Goal: Task Accomplishment & Management: Use online tool/utility

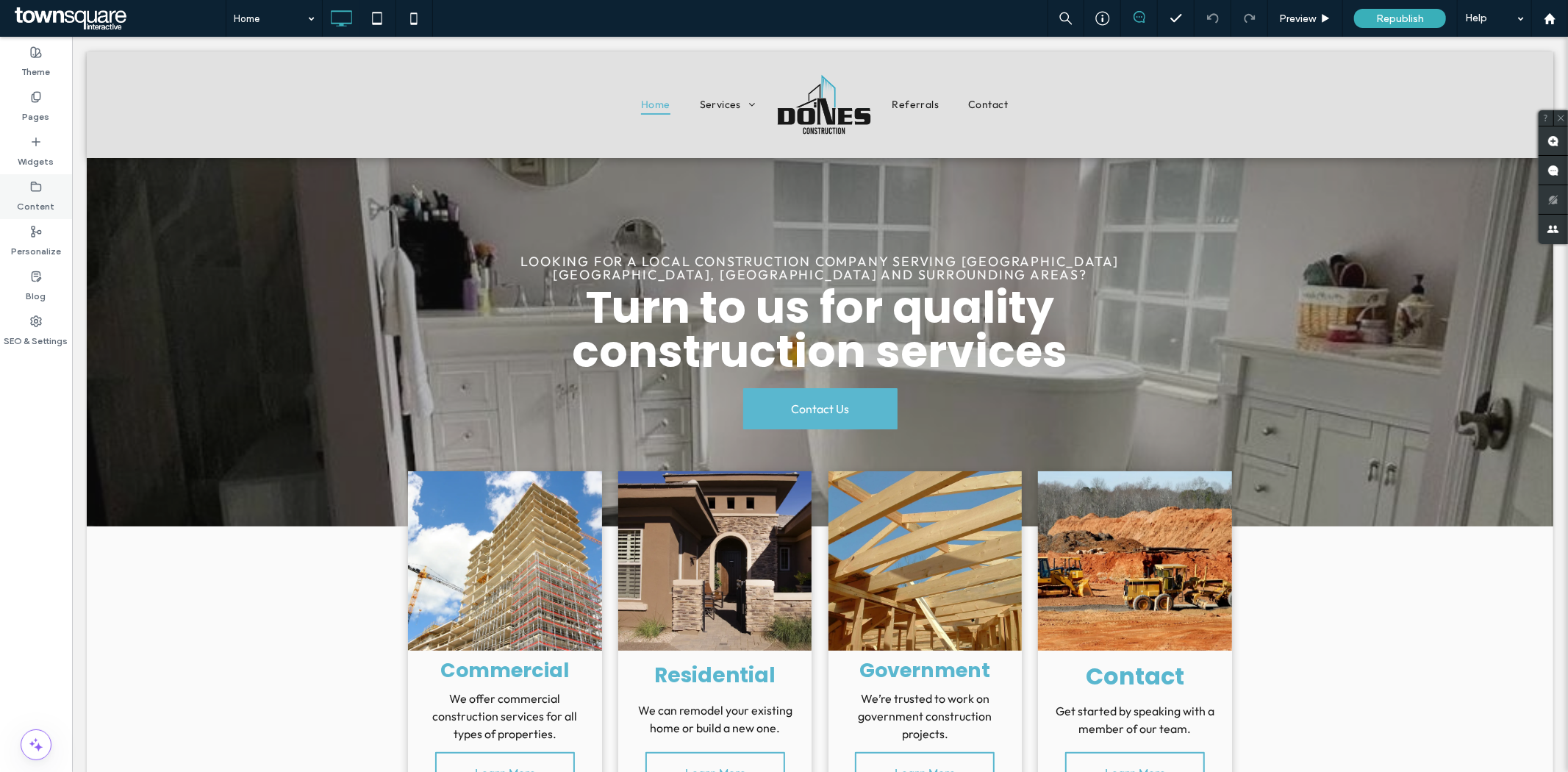
click at [37, 194] on label "Content" at bounding box center [35, 203] width 37 height 21
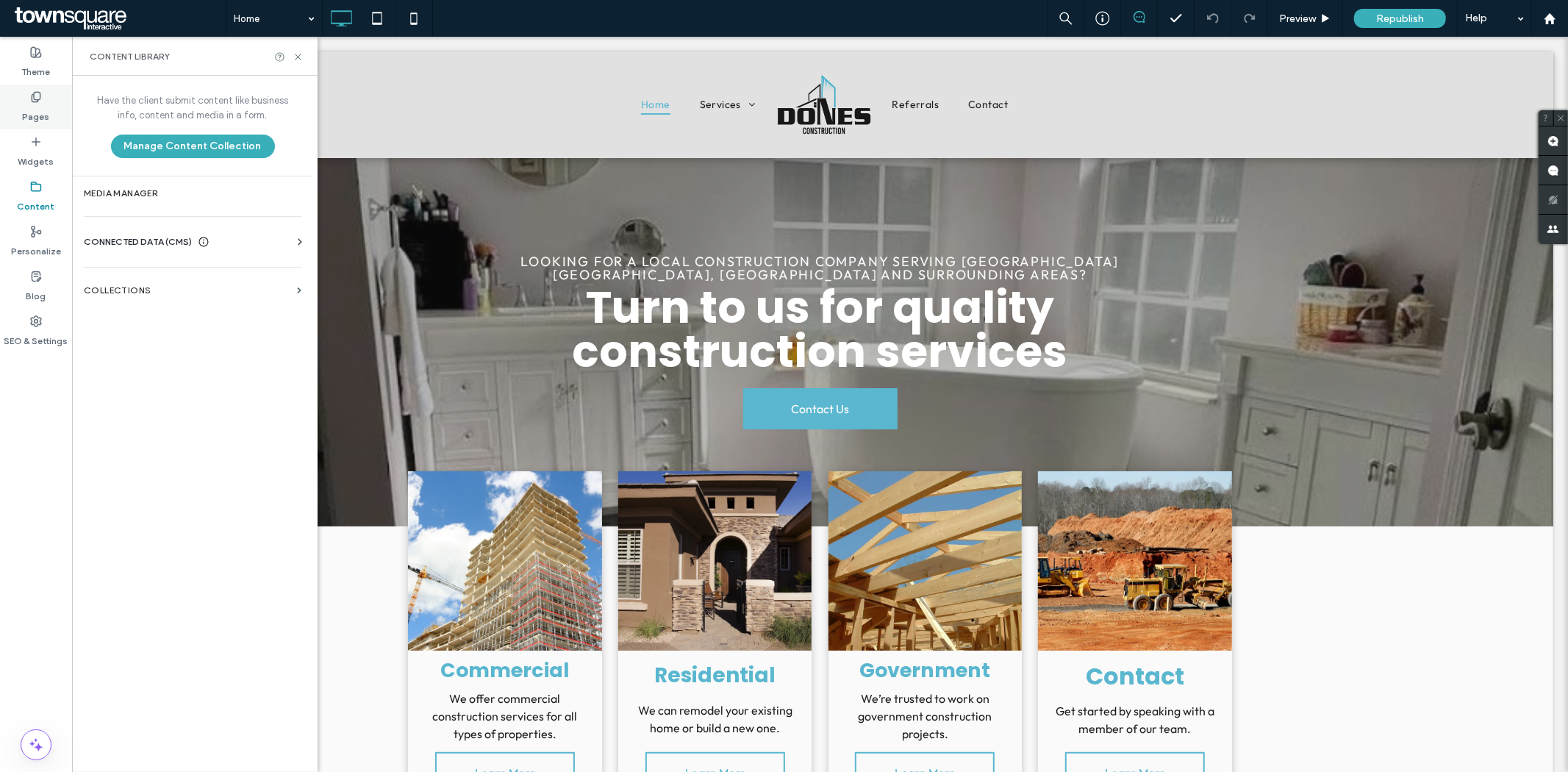
click at [33, 110] on label "Pages" at bounding box center [36, 113] width 28 height 21
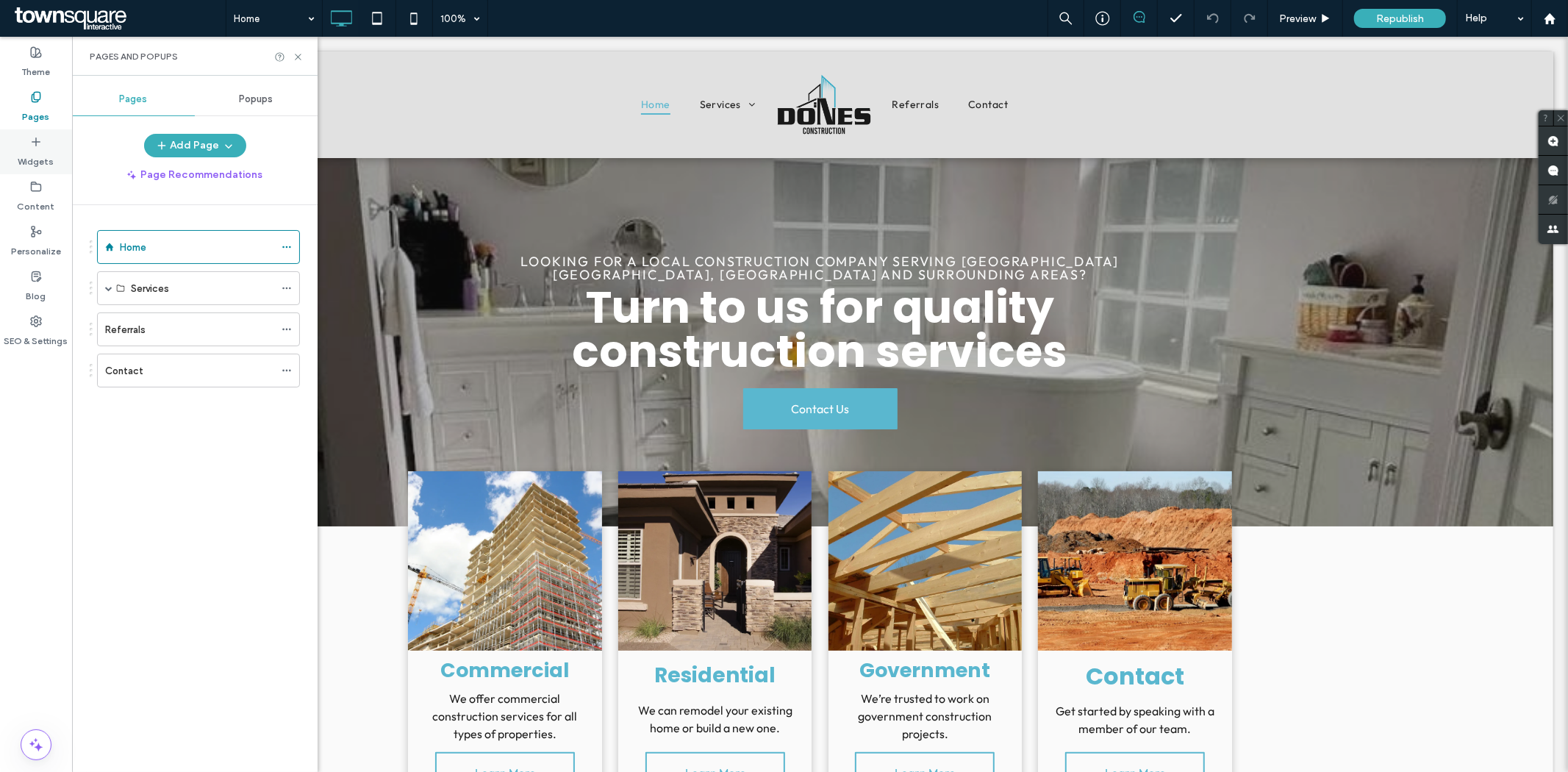
click at [41, 143] on icon at bounding box center [36, 142] width 12 height 12
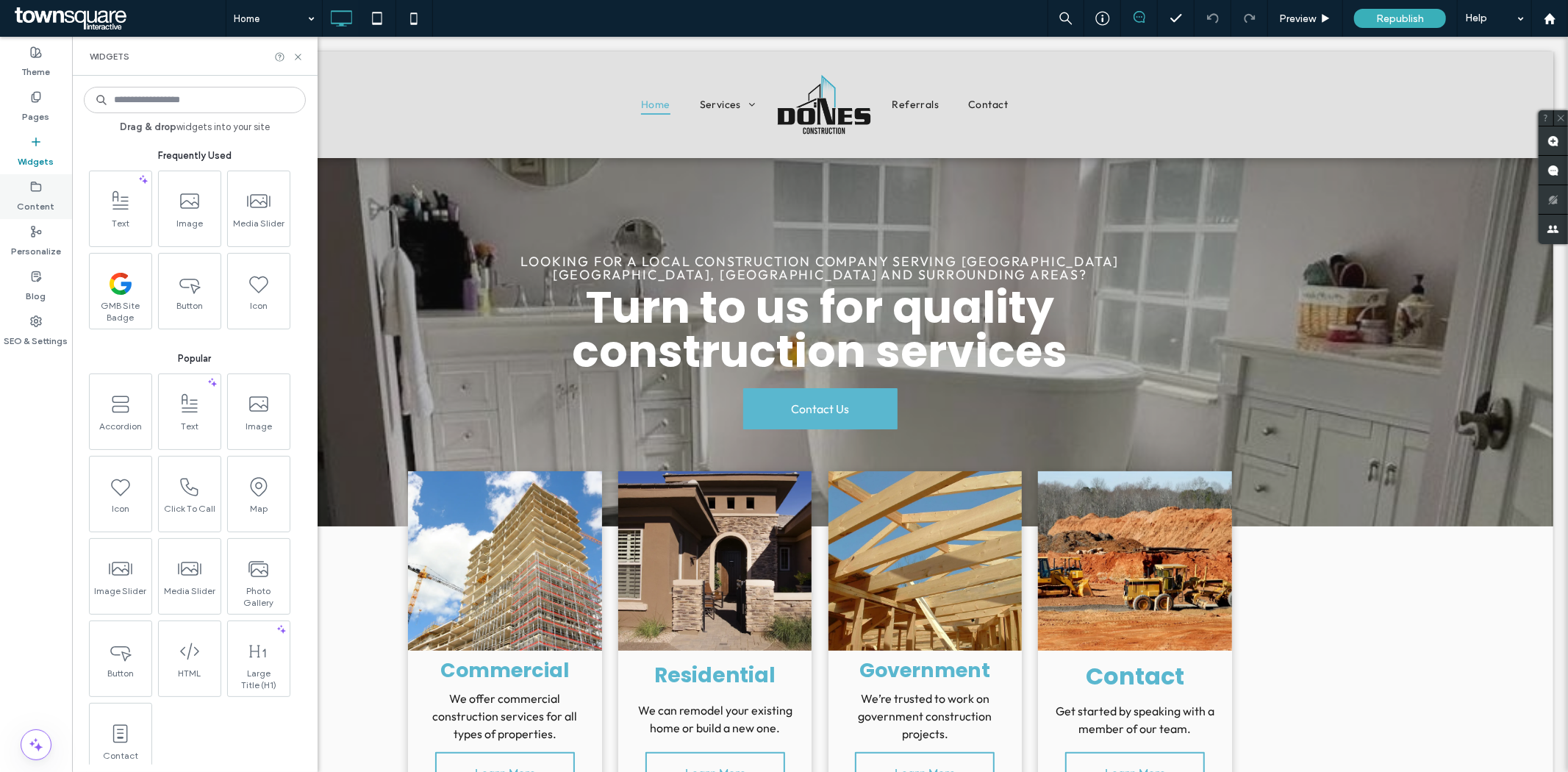
click at [37, 203] on label "Content" at bounding box center [35, 203] width 37 height 21
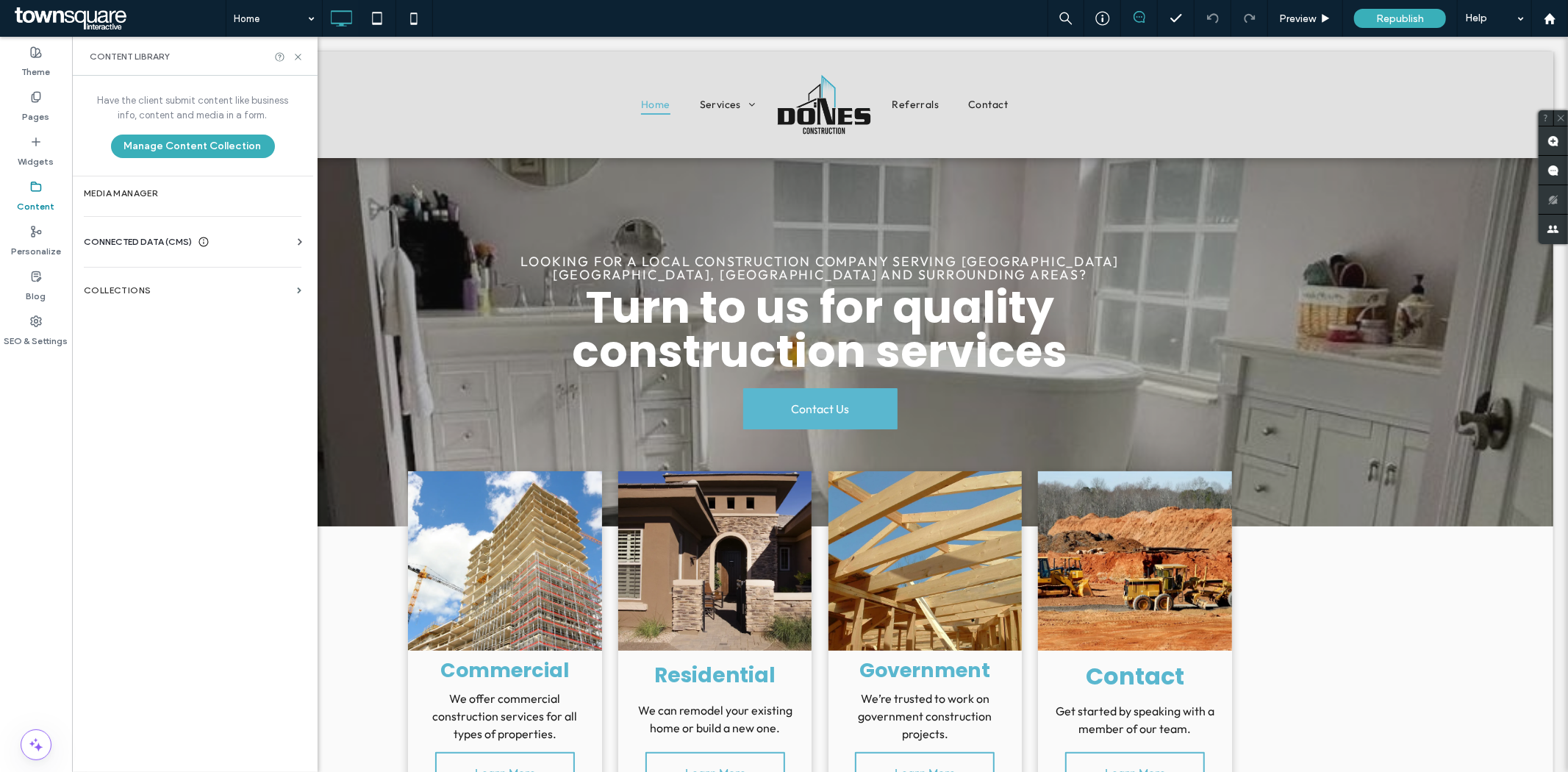
click at [250, 241] on div "CONNECTED DATA (CMS)" at bounding box center [195, 242] width 223 height 15
click at [172, 273] on label "Business Info" at bounding box center [196, 278] width 200 height 10
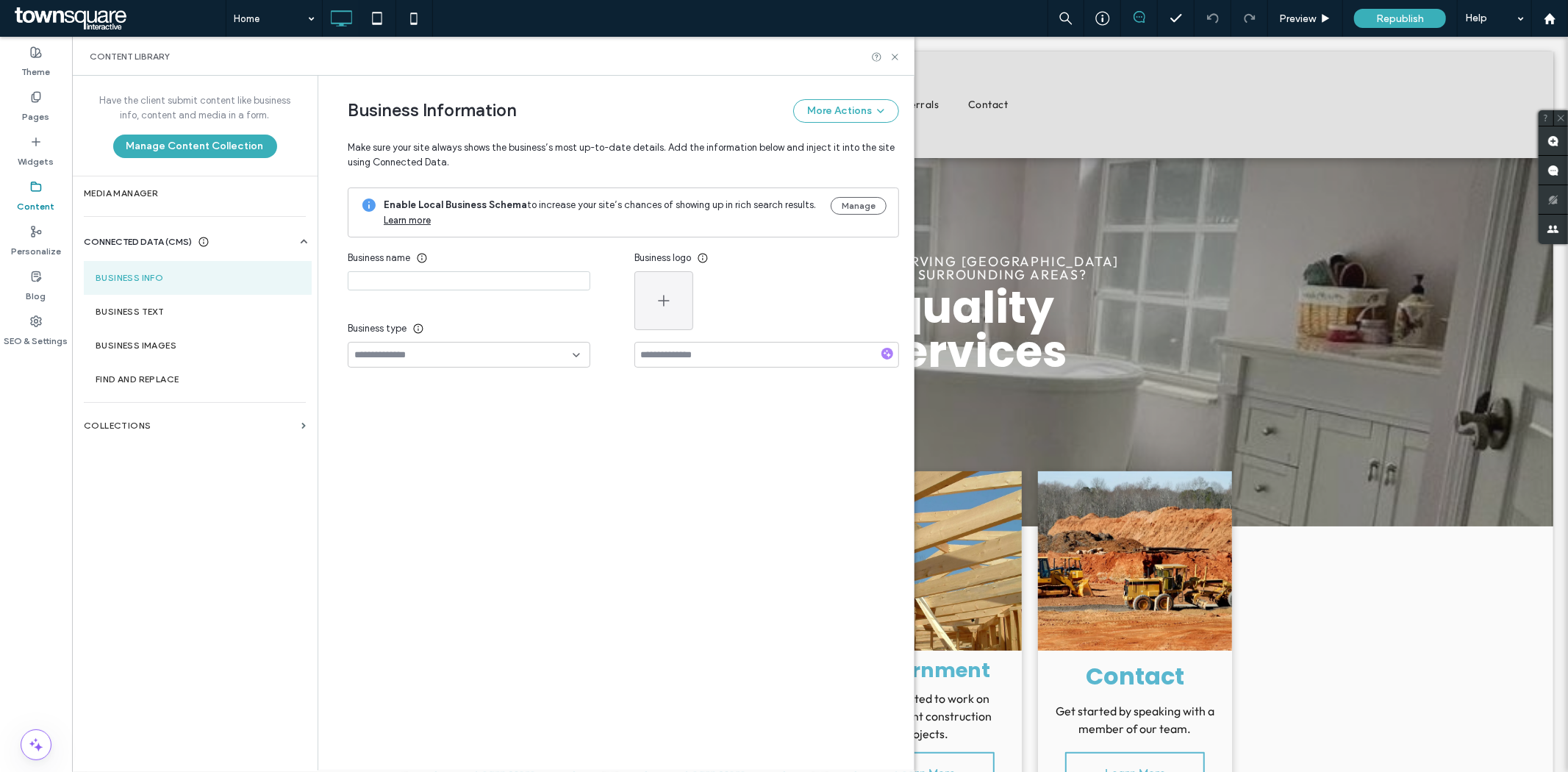
type input "**********"
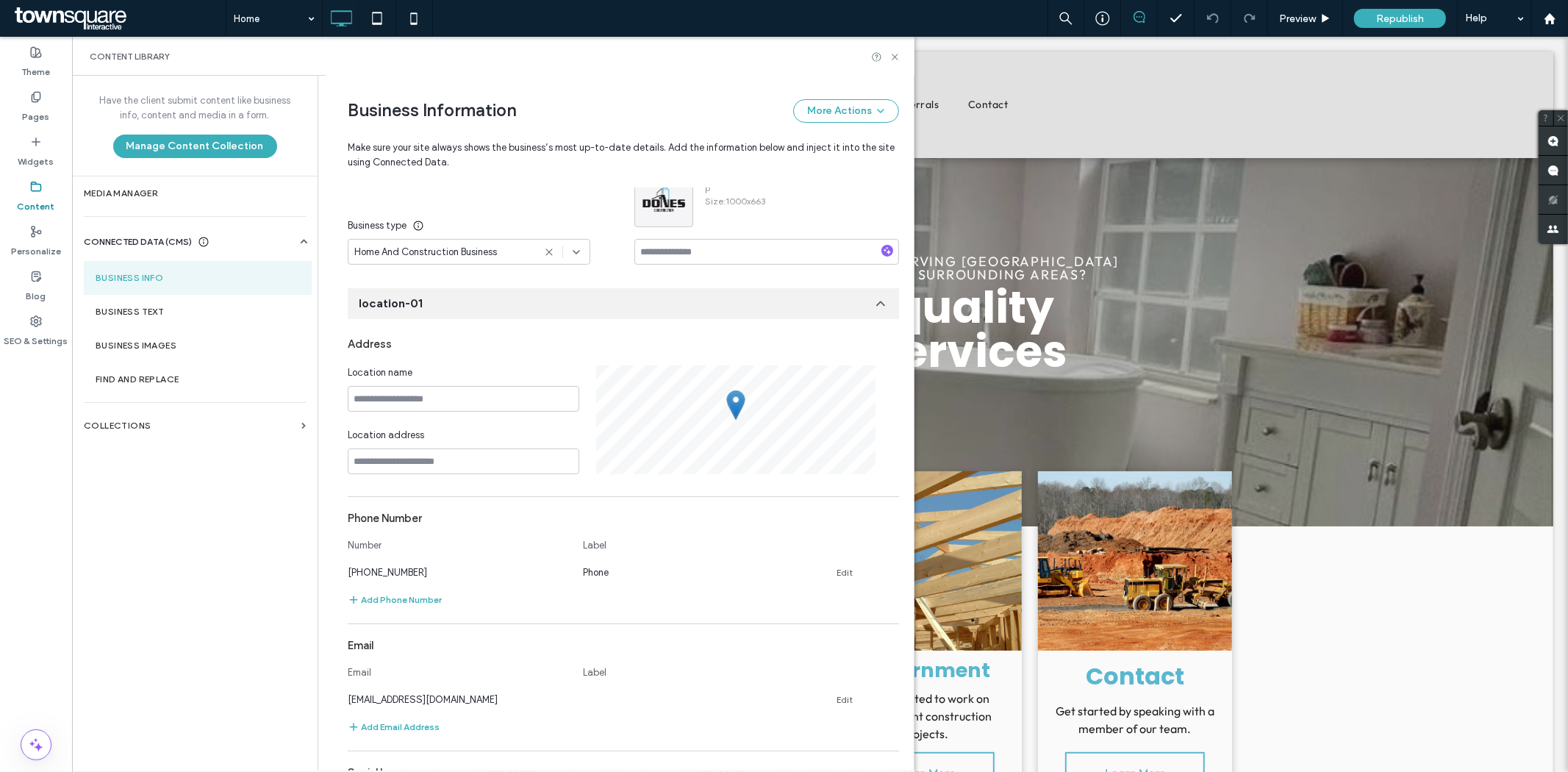
scroll to position [317, 0]
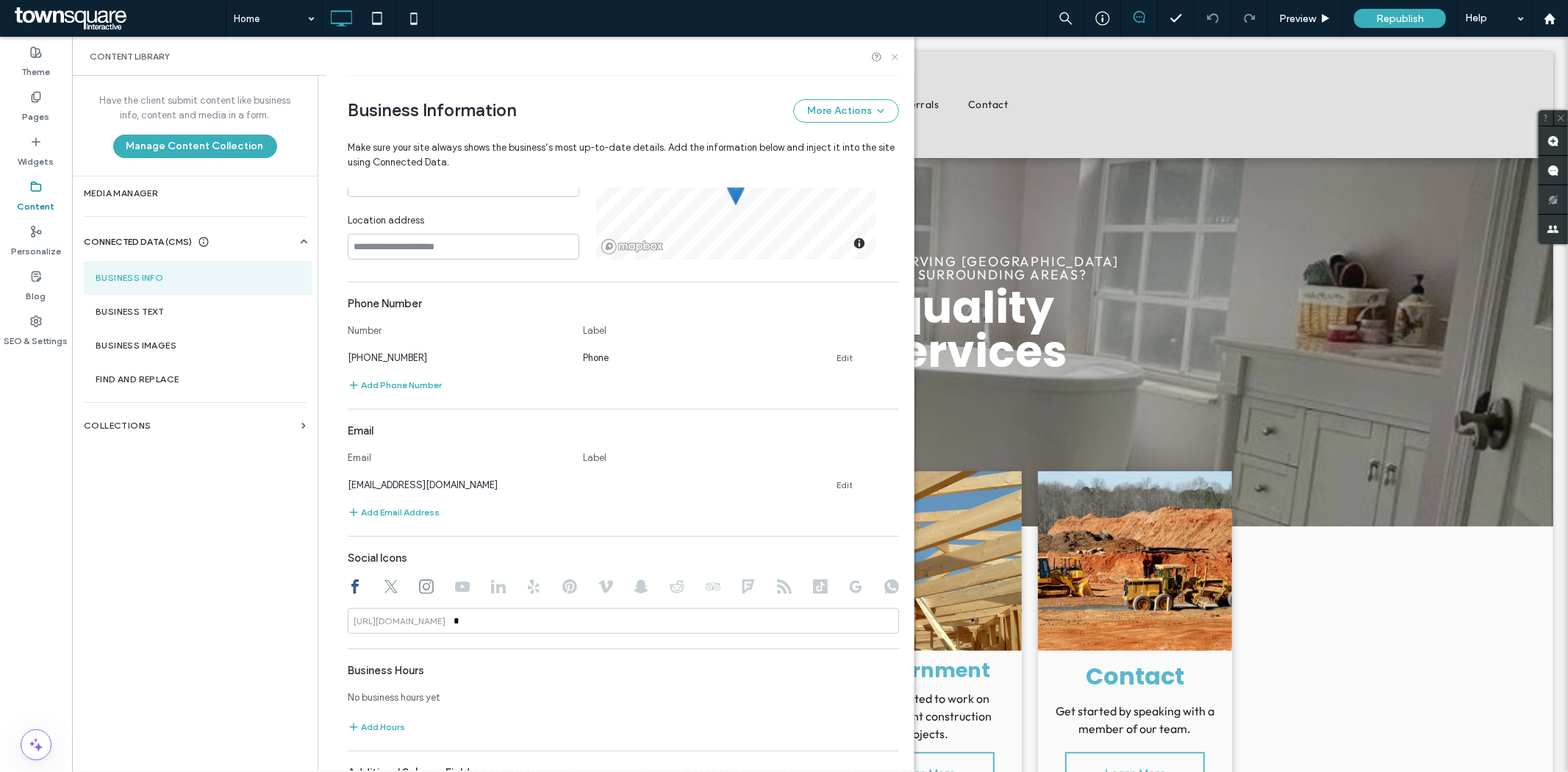
click at [894, 56] on use at bounding box center [894, 56] width 6 height 6
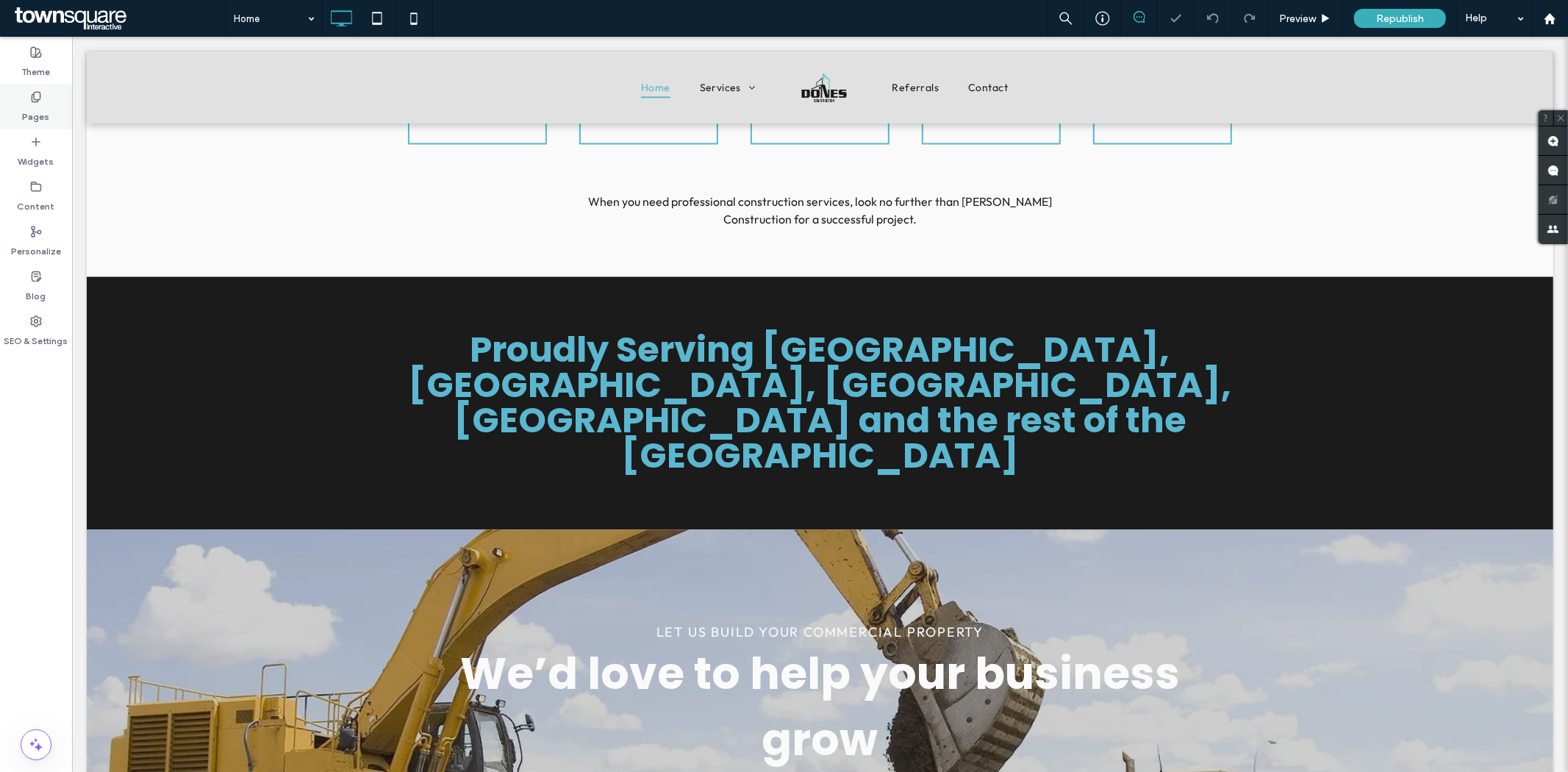
click at [40, 118] on label "Pages" at bounding box center [36, 113] width 28 height 21
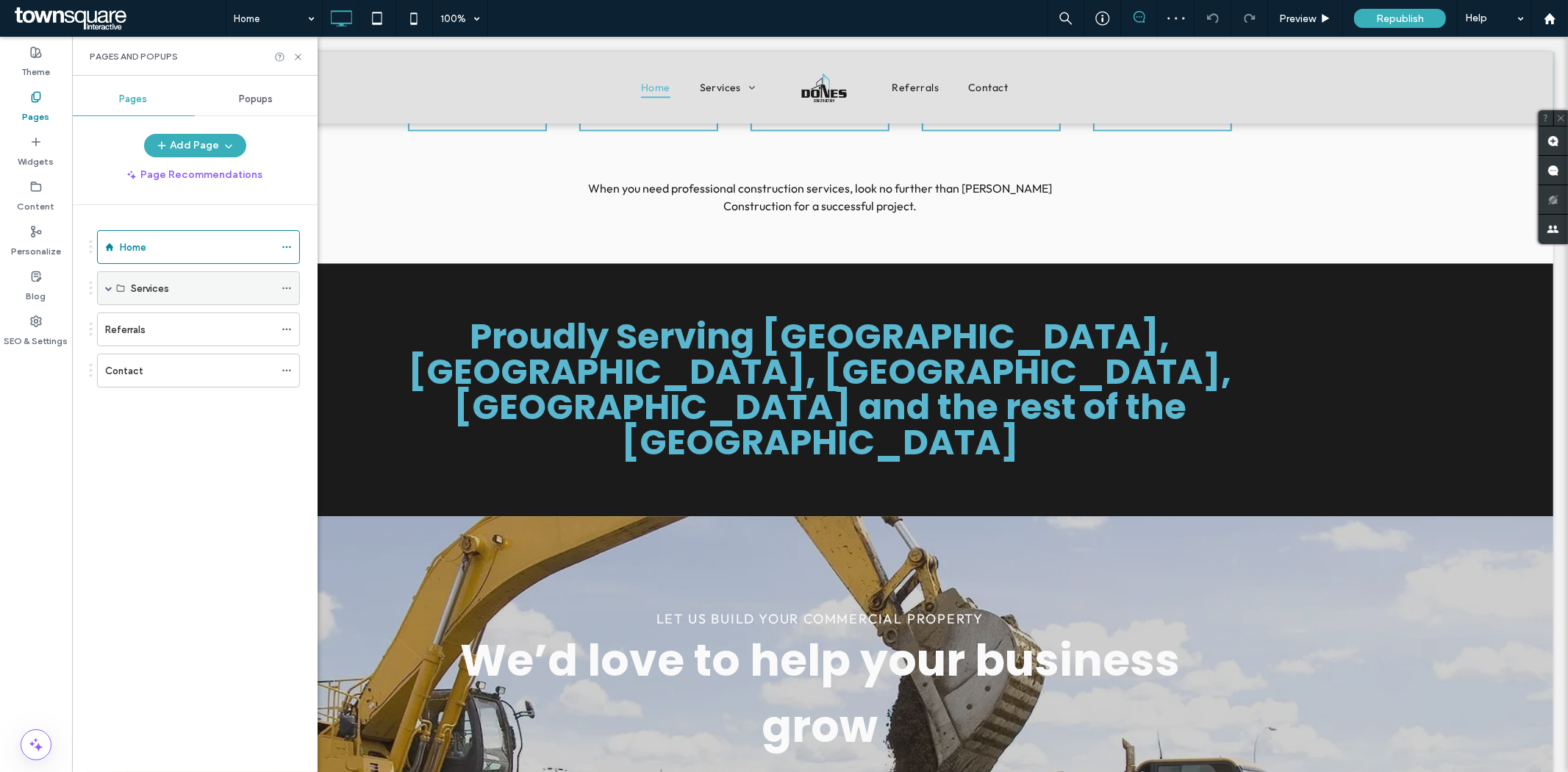
scroll to position [2316, 0]
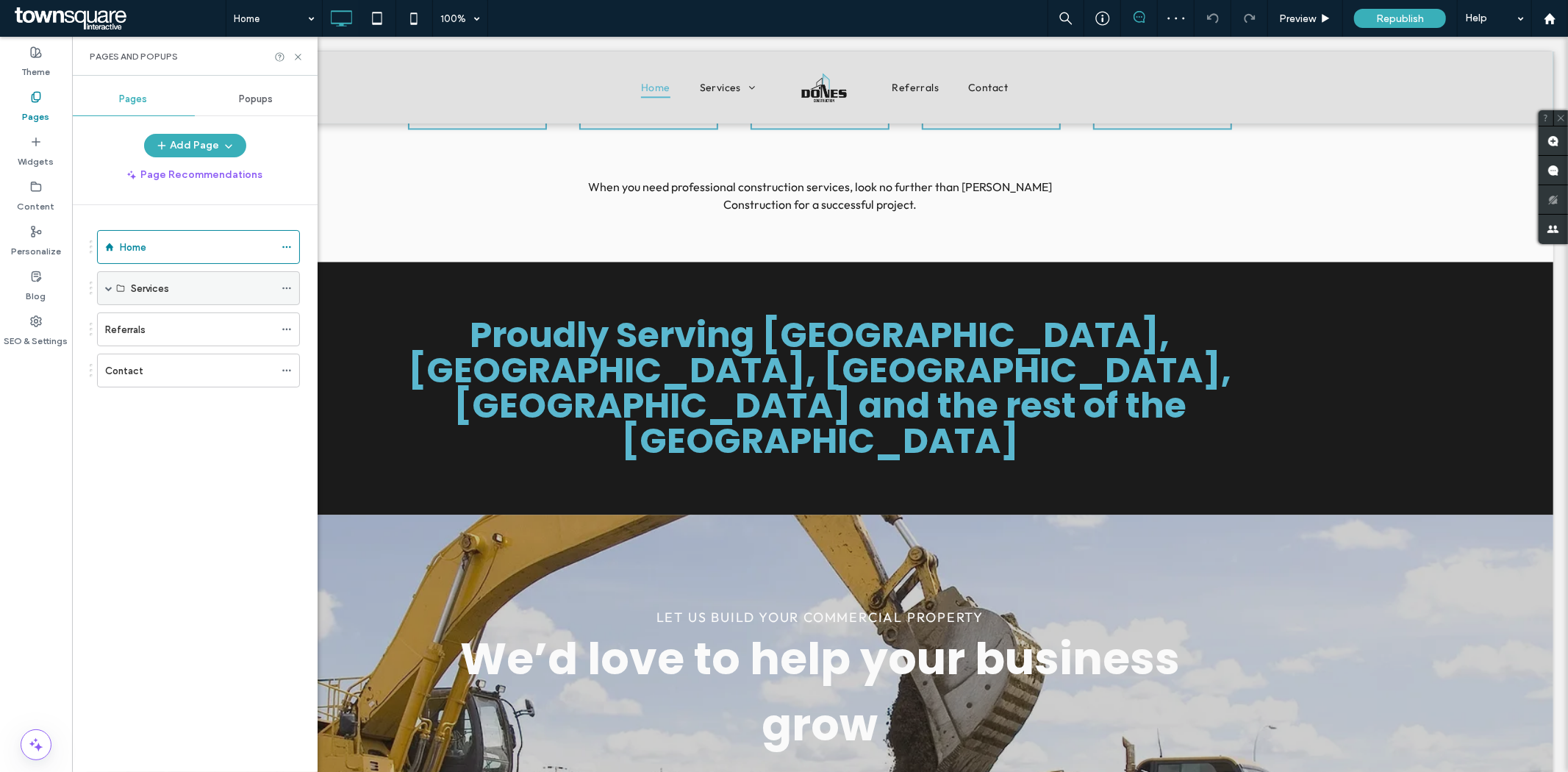
click at [106, 285] on span at bounding box center [109, 288] width 8 height 8
click at [169, 296] on div "Services" at bounding box center [203, 289] width 143 height 16
click at [184, 317] on label "Commercial" at bounding box center [158, 323] width 53 height 26
click at [297, 53] on icon at bounding box center [298, 57] width 11 height 11
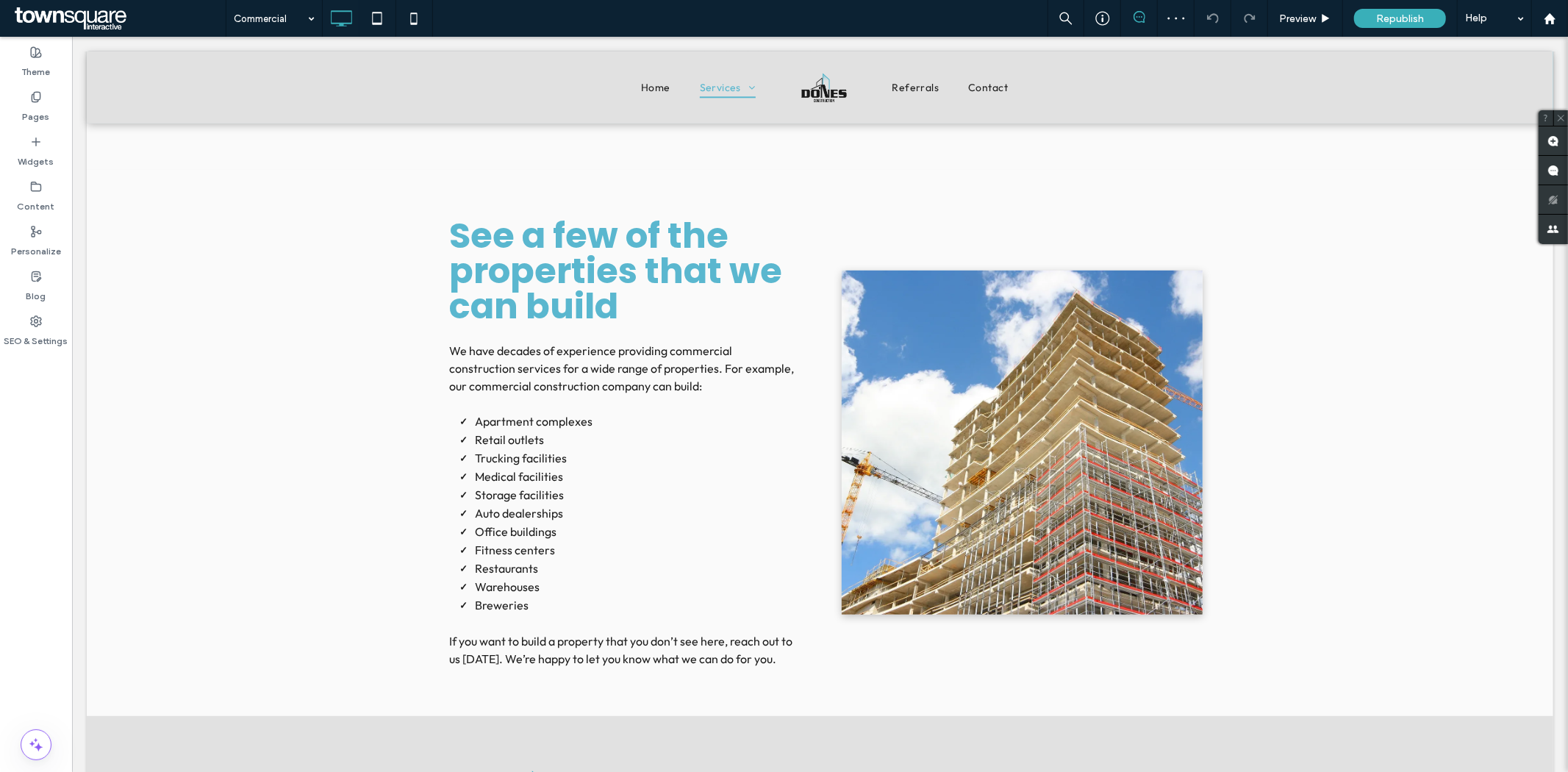
scroll to position [776, 0]
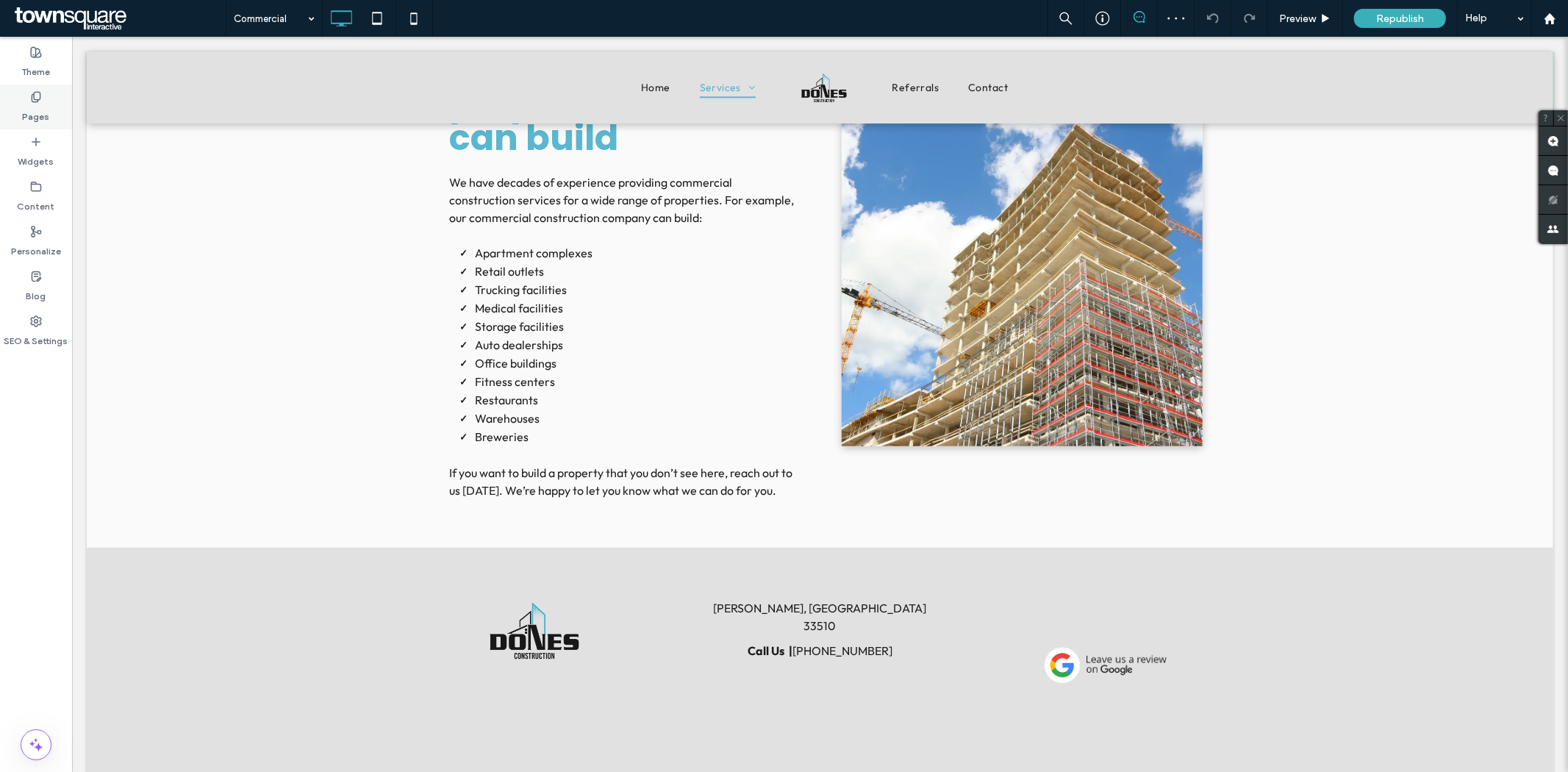
click at [45, 107] on label "Pages" at bounding box center [36, 113] width 28 height 21
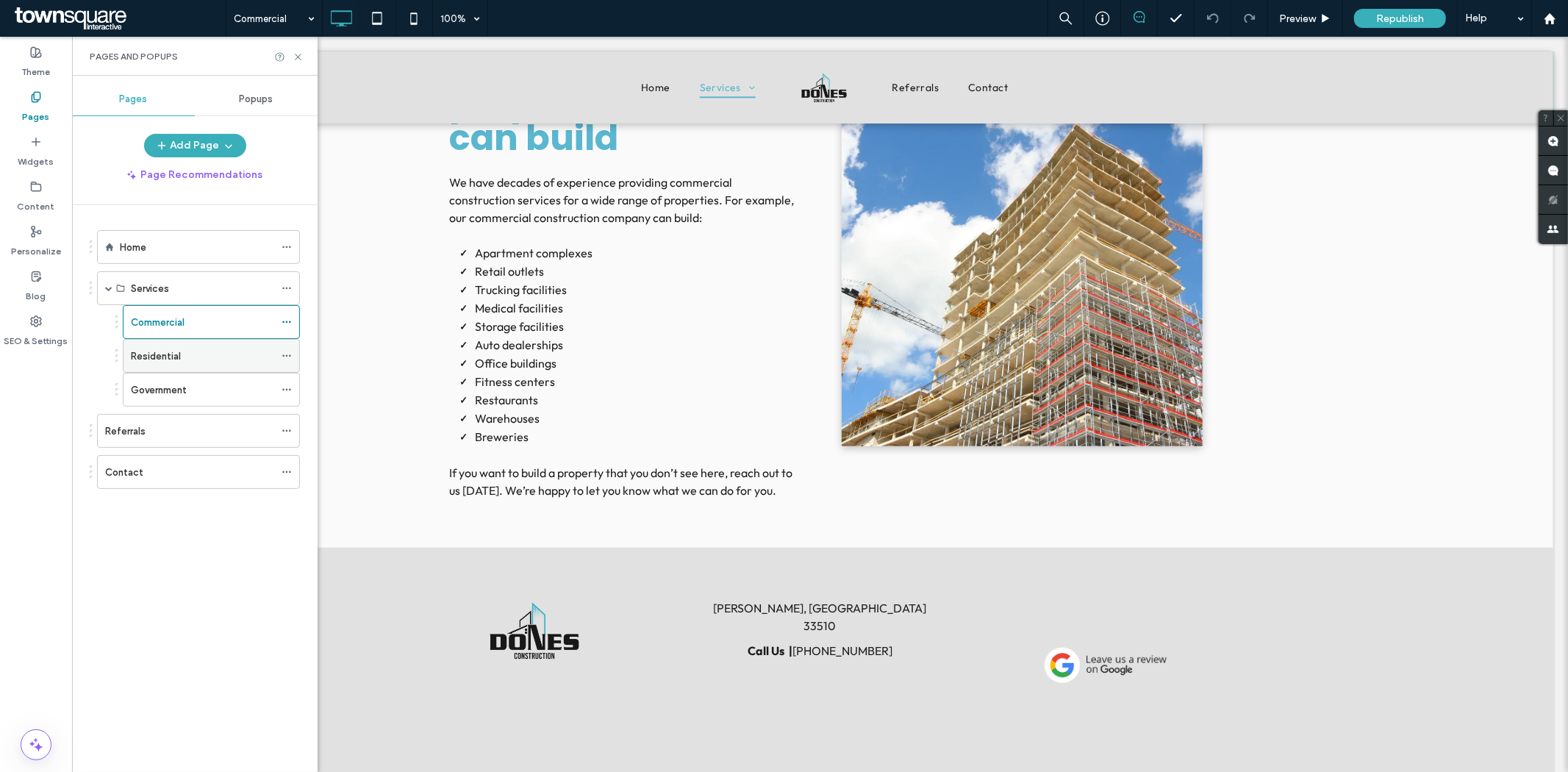
click at [221, 356] on div "Residential" at bounding box center [203, 356] width 143 height 16
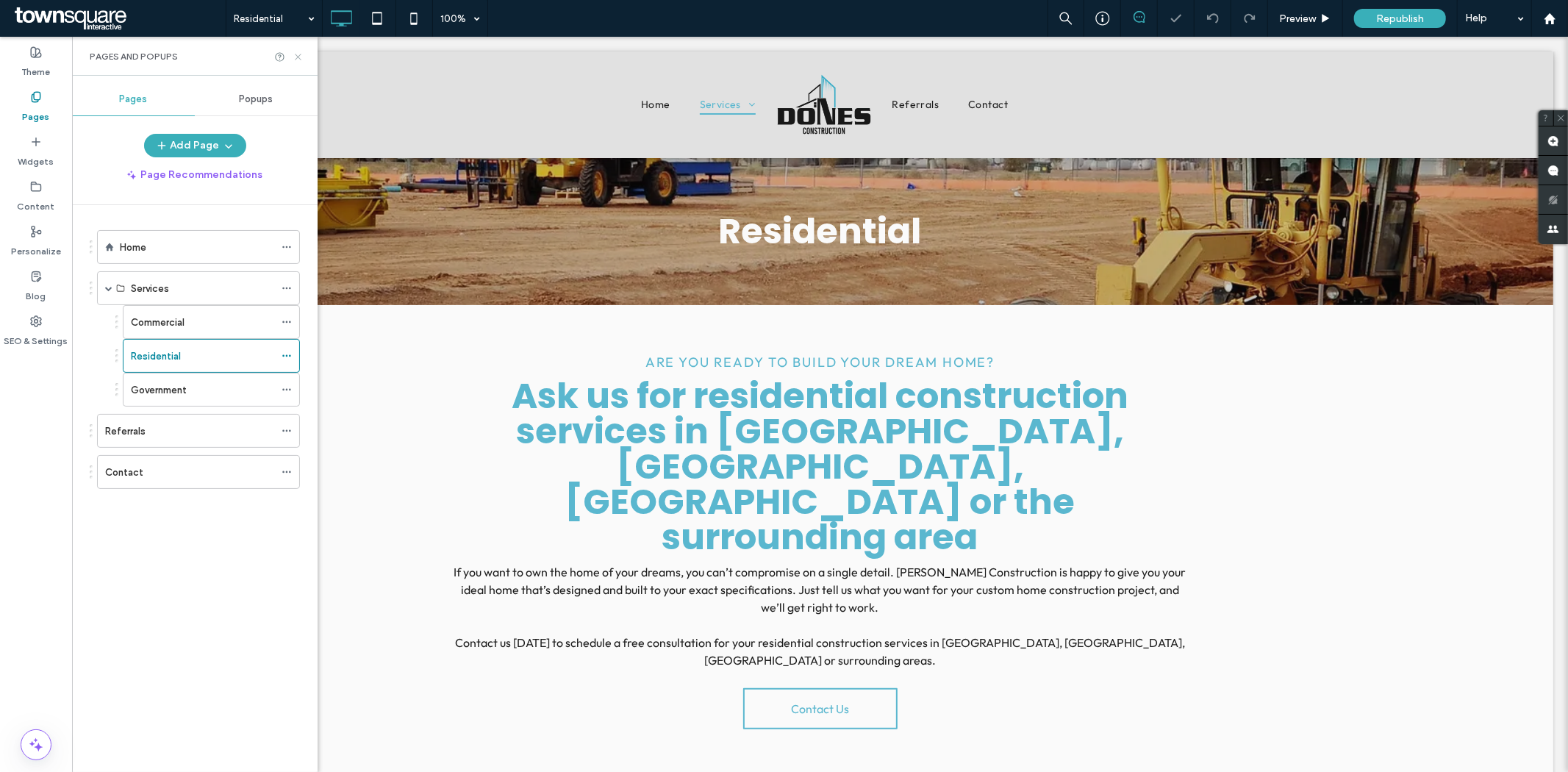
click at [297, 55] on icon at bounding box center [298, 57] width 11 height 11
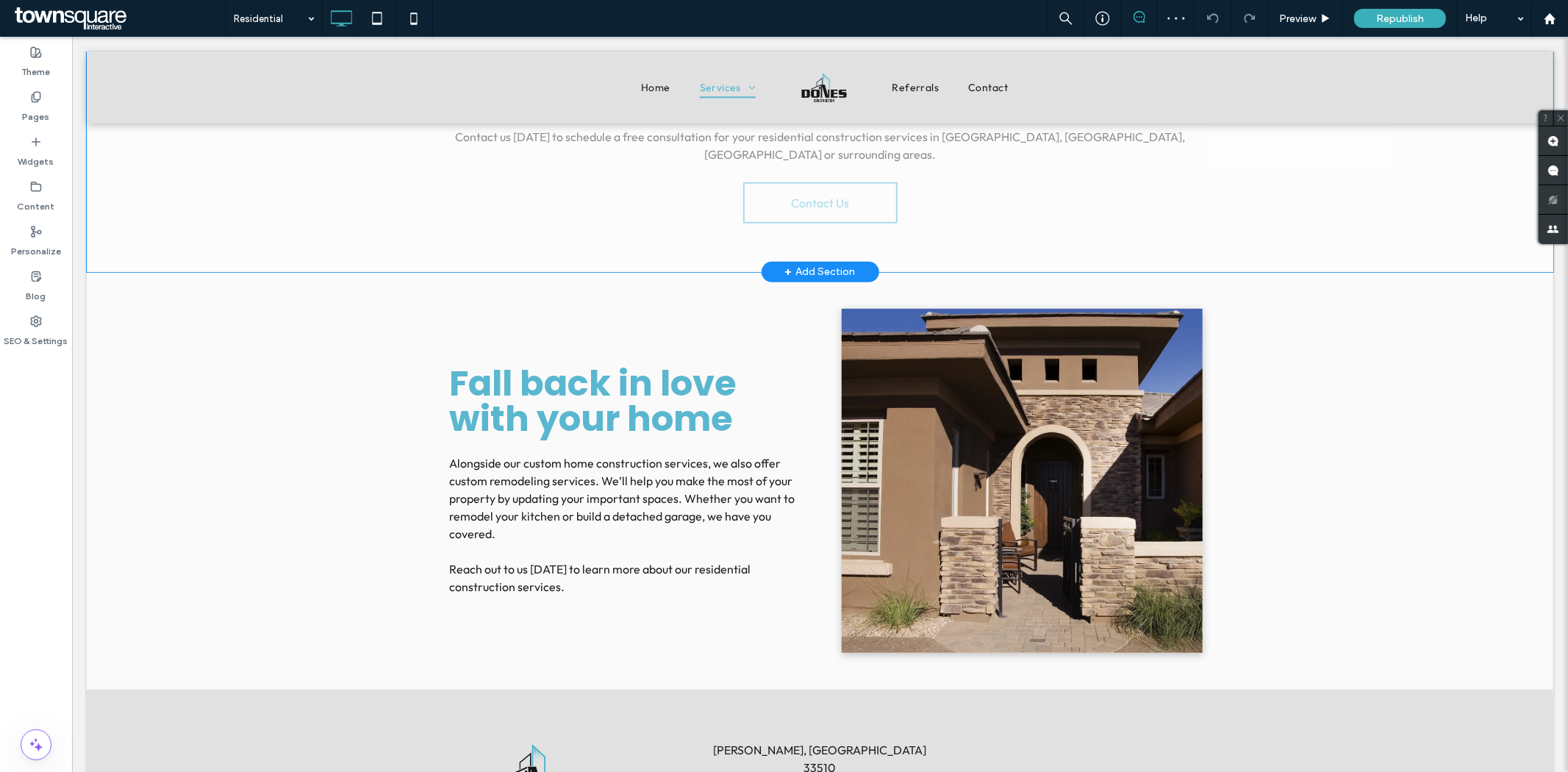
scroll to position [656, 0]
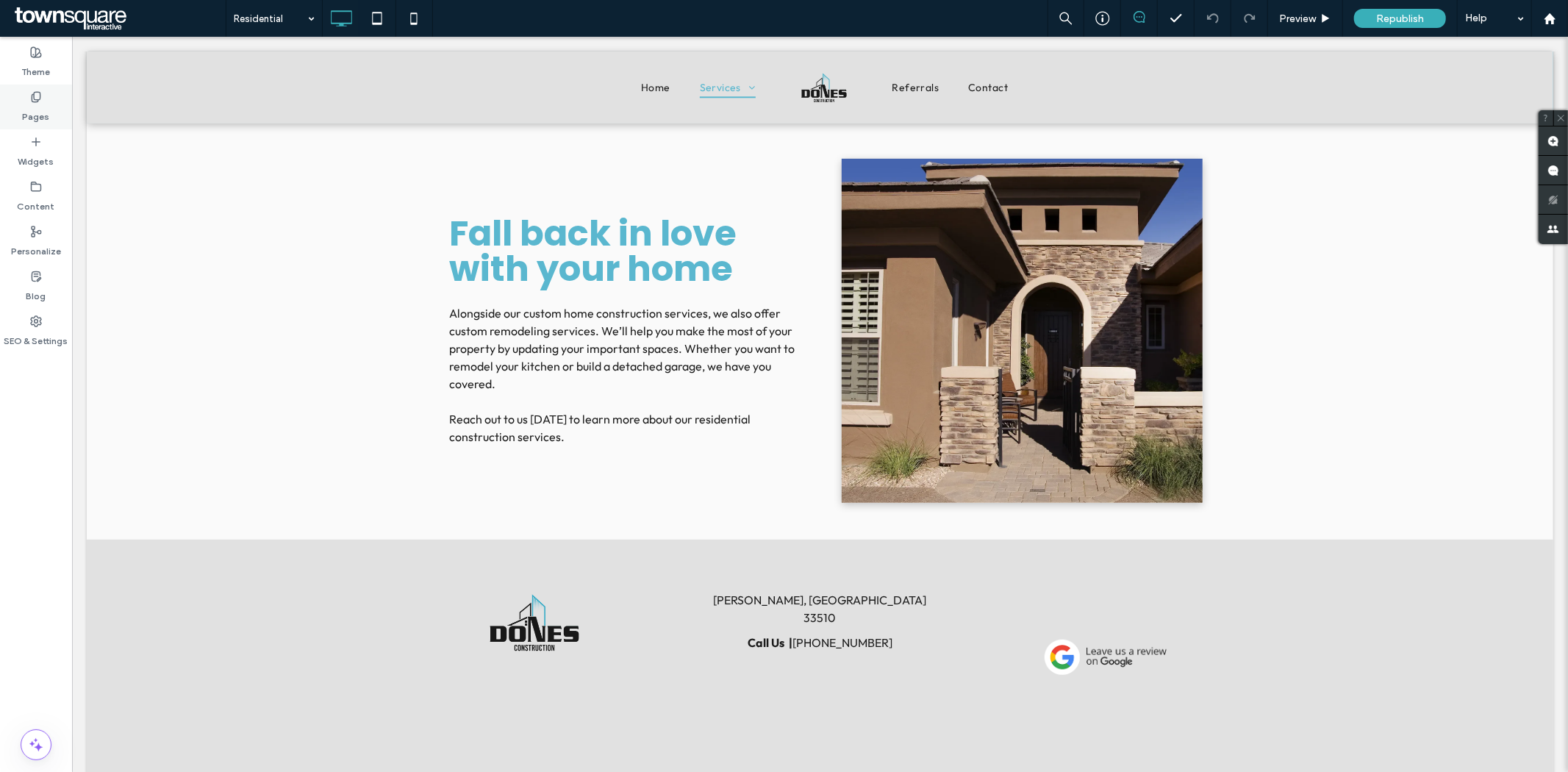
click at [42, 114] on label "Pages" at bounding box center [36, 113] width 28 height 21
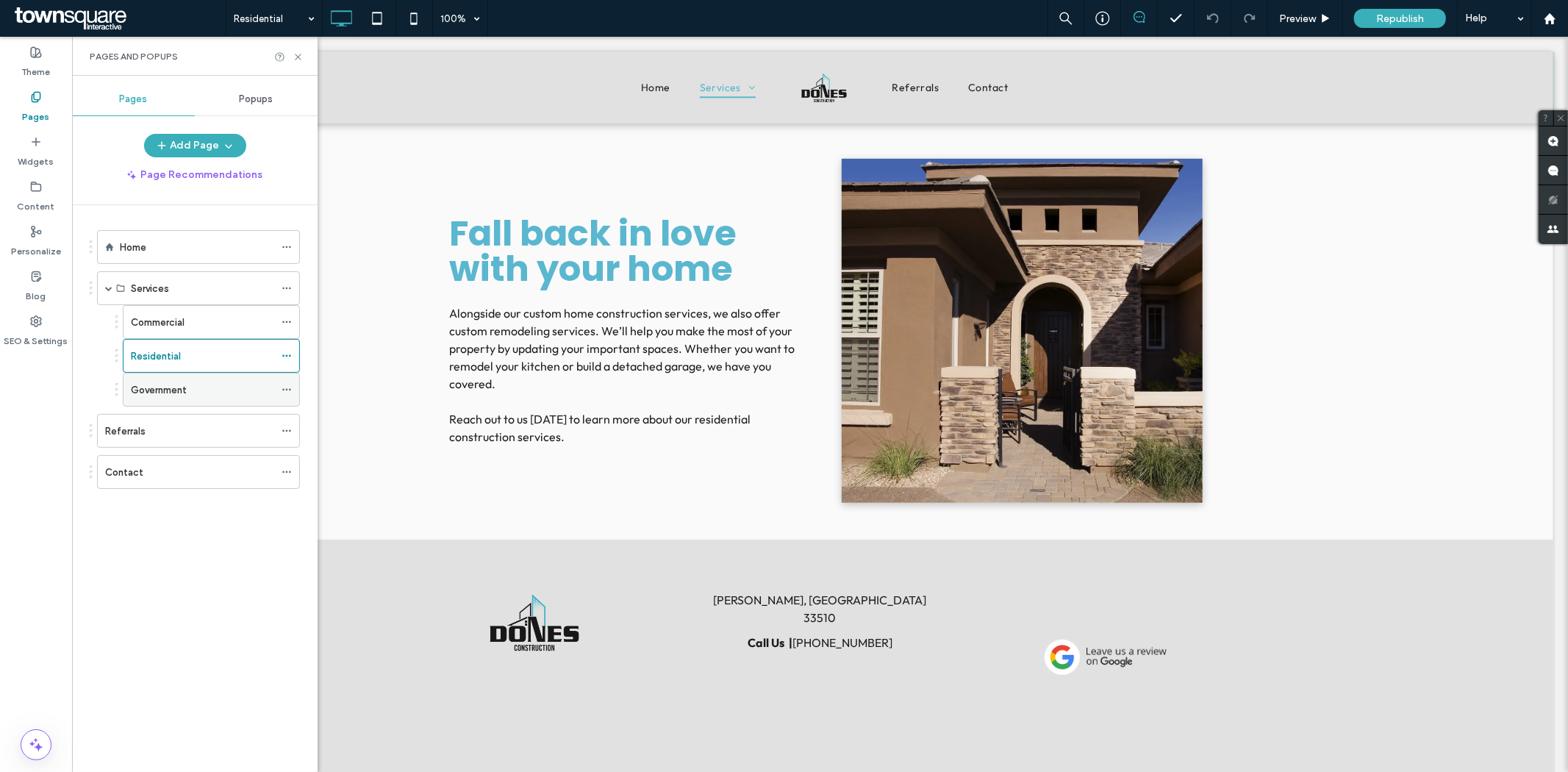
click at [165, 386] on label "Government" at bounding box center [159, 390] width 56 height 26
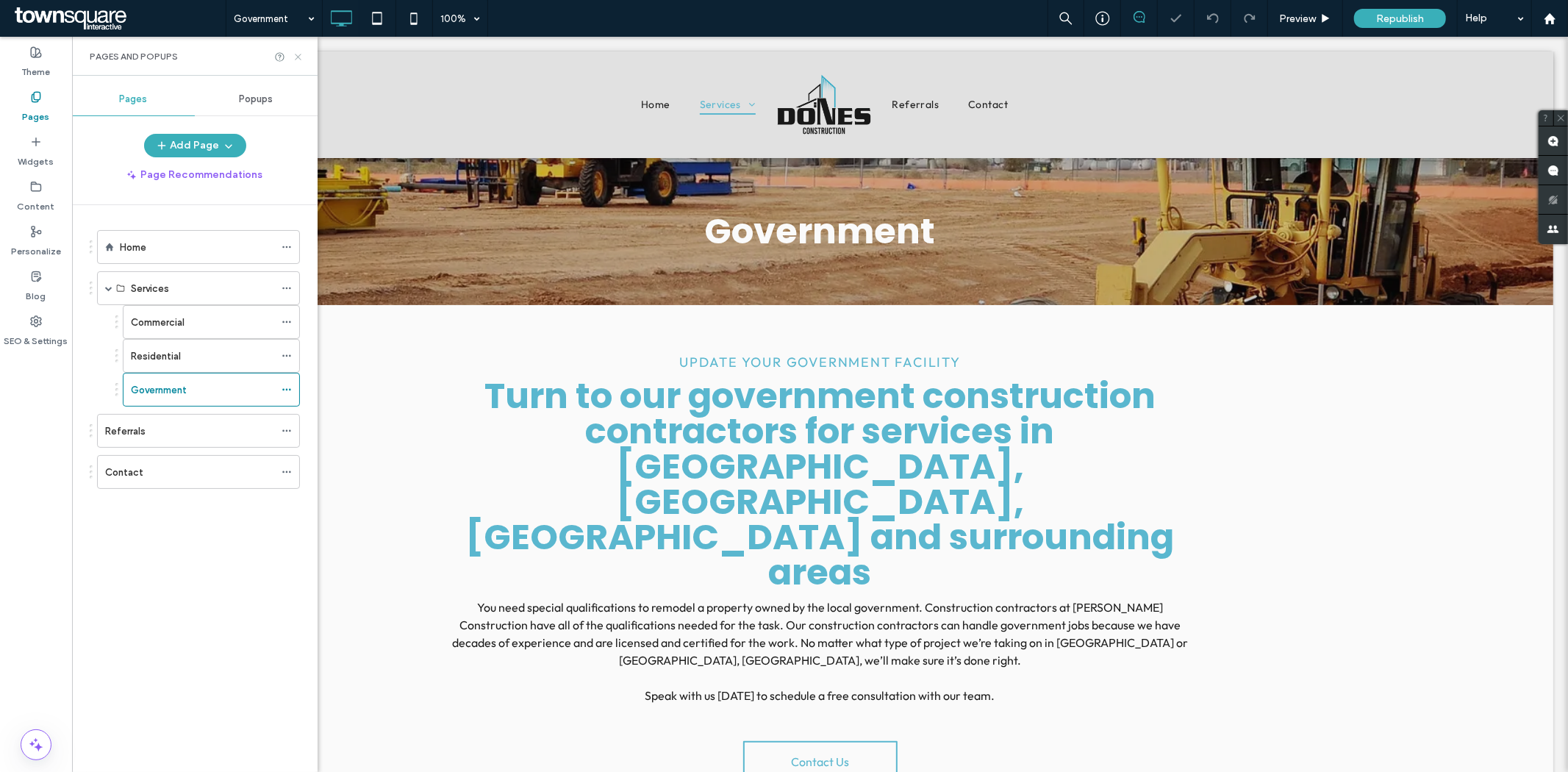
click at [298, 53] on icon at bounding box center [298, 57] width 11 height 11
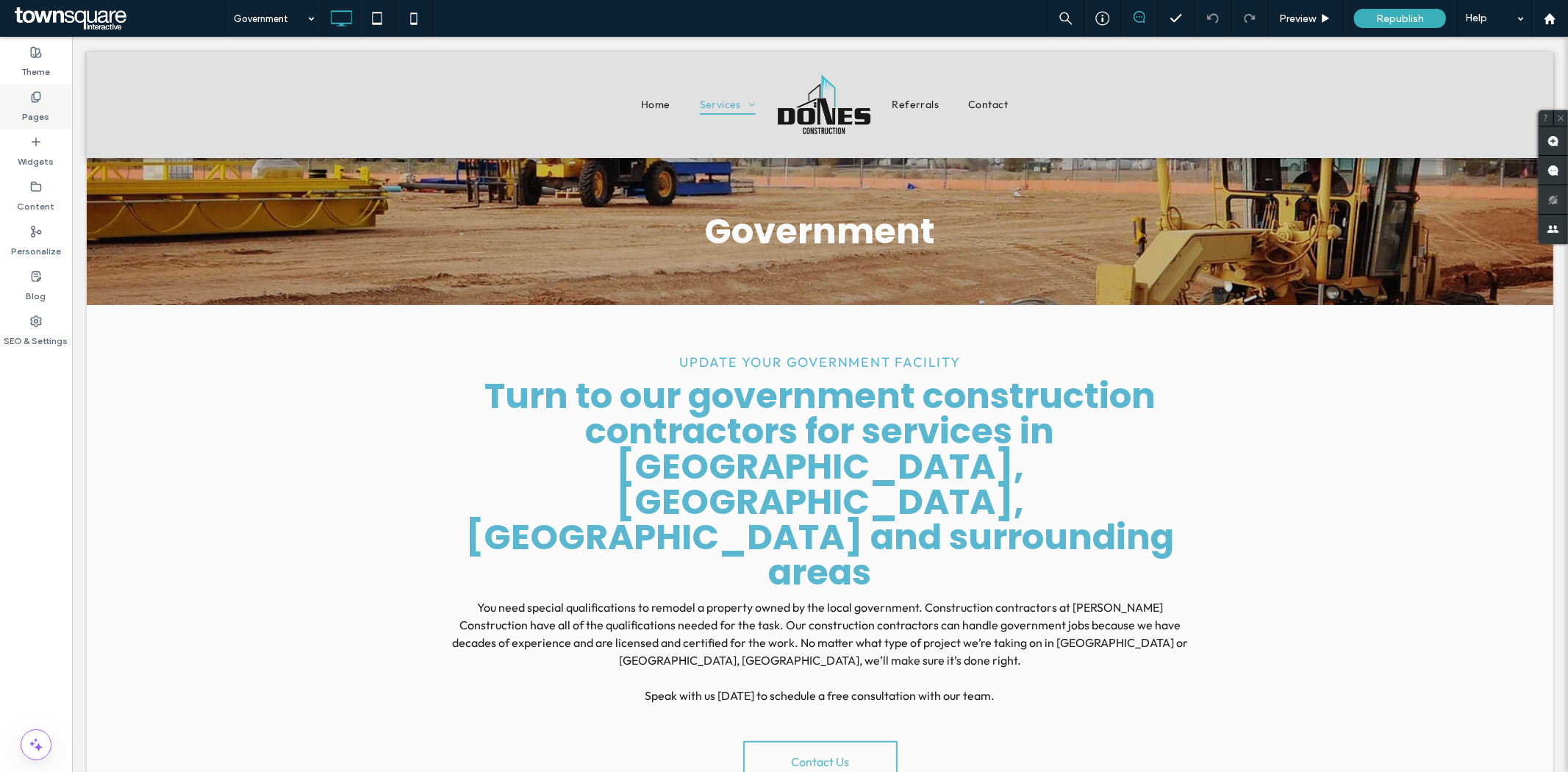
click at [37, 116] on label "Pages" at bounding box center [36, 113] width 28 height 21
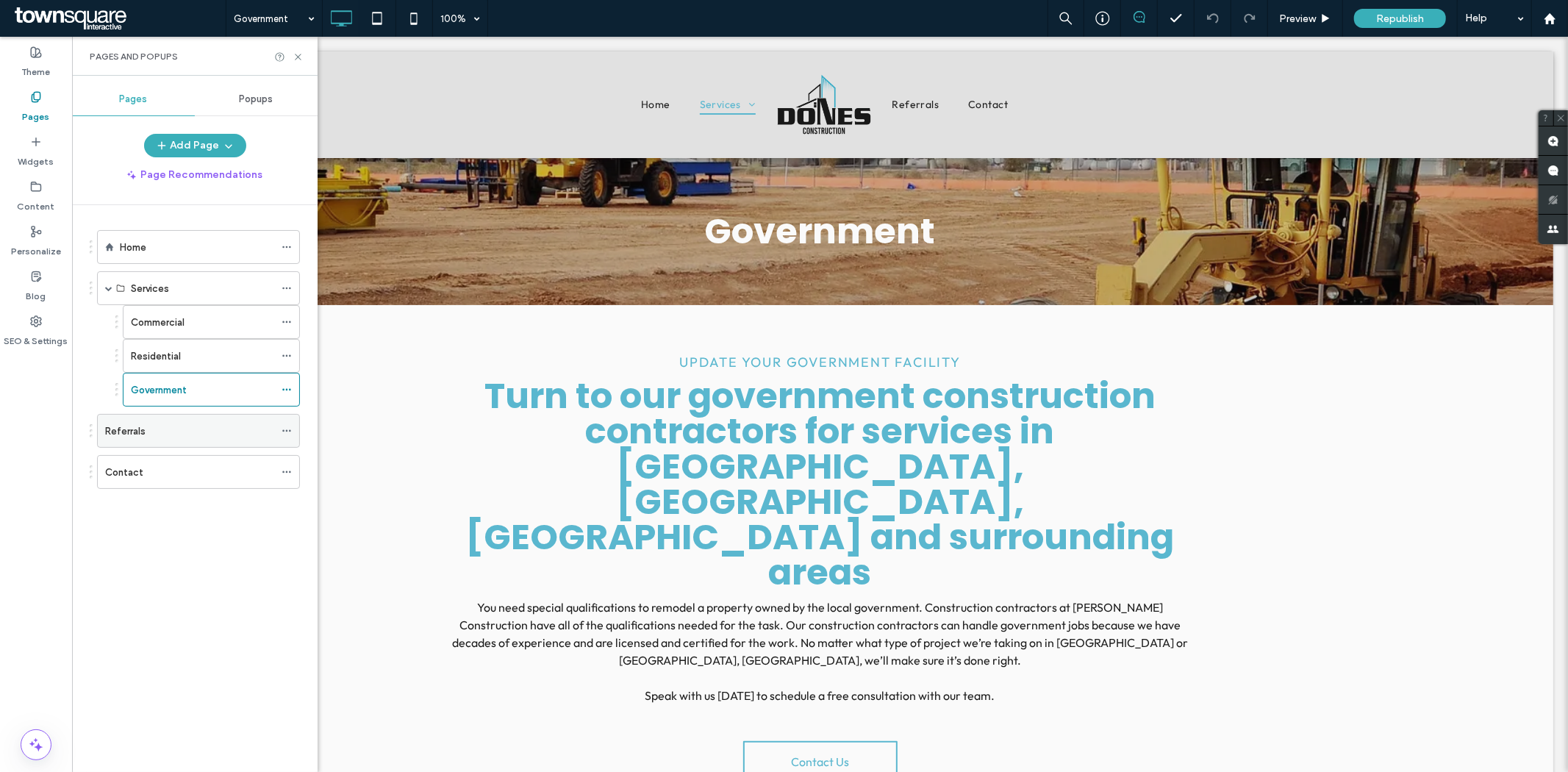
click at [154, 432] on div "Referrals" at bounding box center [190, 431] width 169 height 16
click at [297, 54] on use at bounding box center [298, 56] width 6 height 6
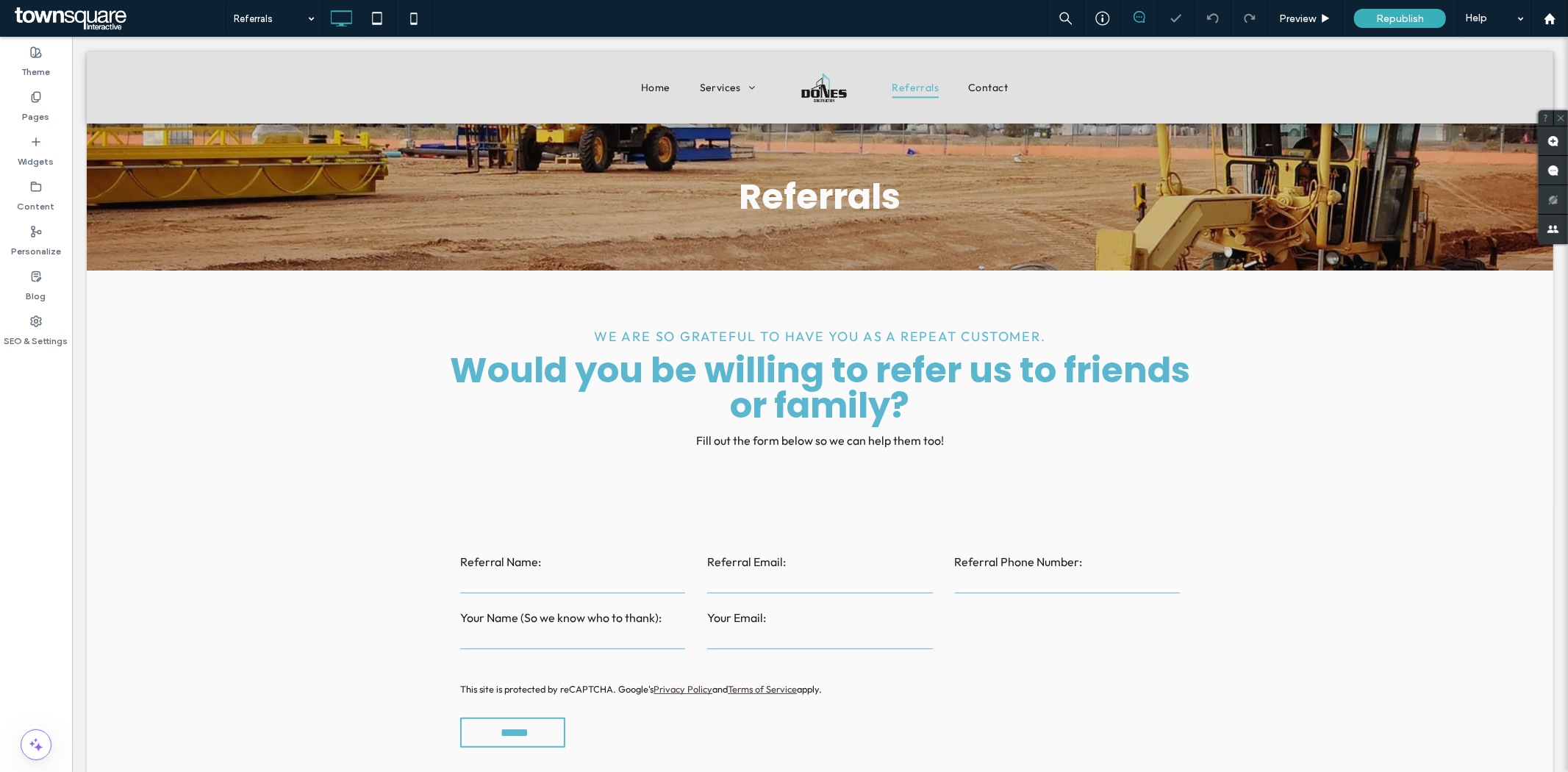
scroll to position [348, 0]
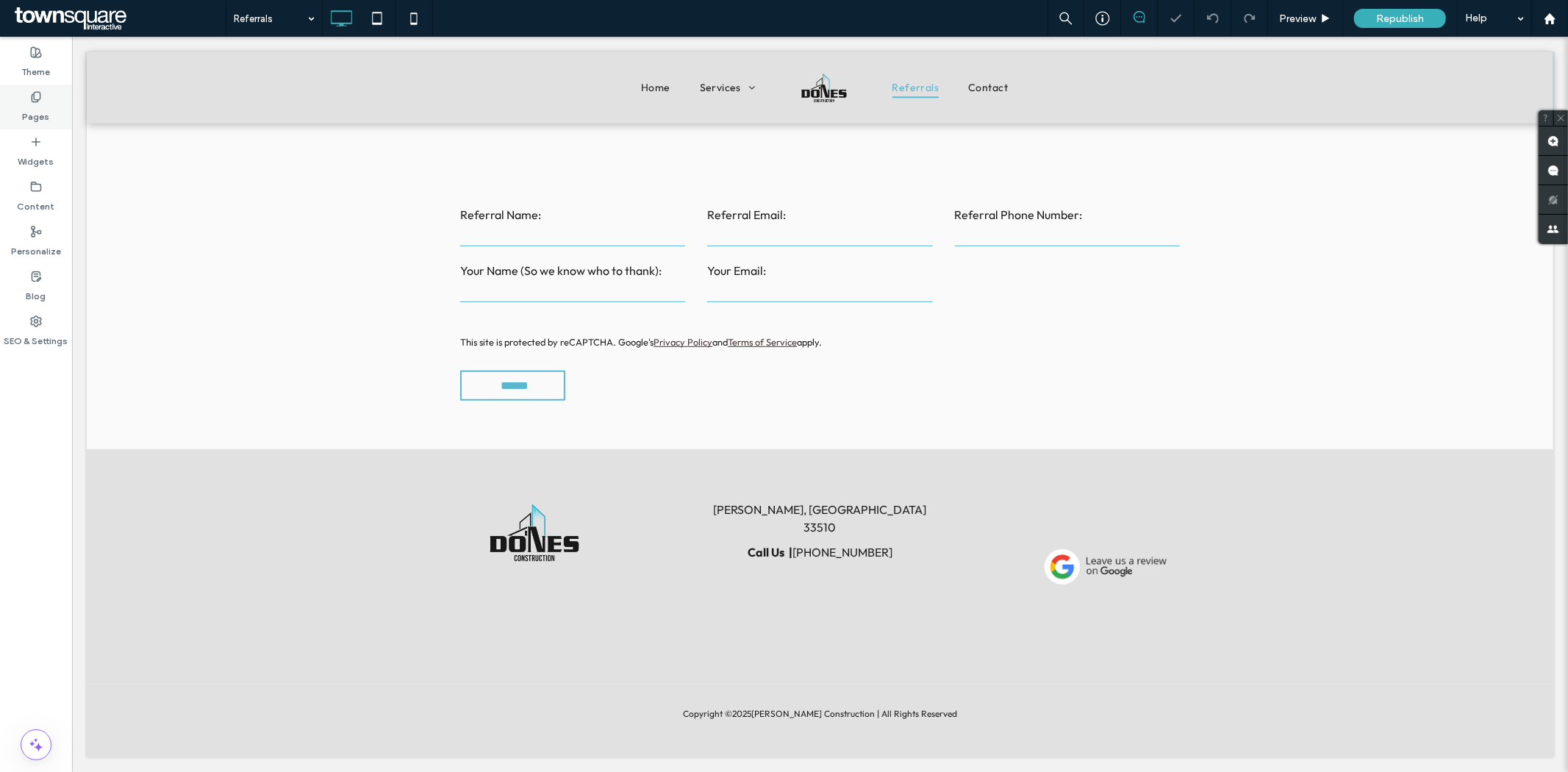
click at [33, 122] on label "Pages" at bounding box center [36, 113] width 28 height 21
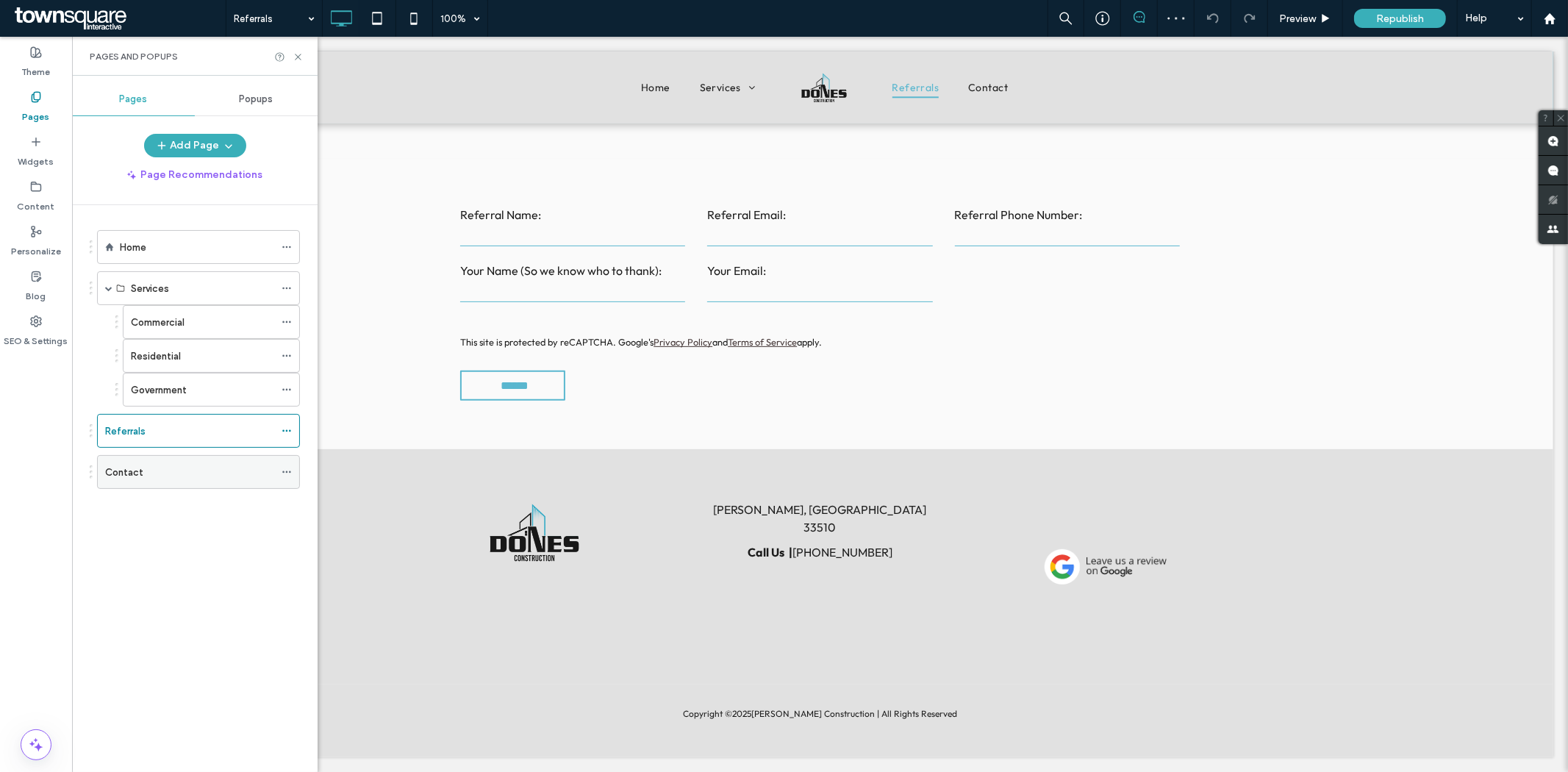
click at [179, 465] on div "Contact" at bounding box center [190, 473] width 169 height 16
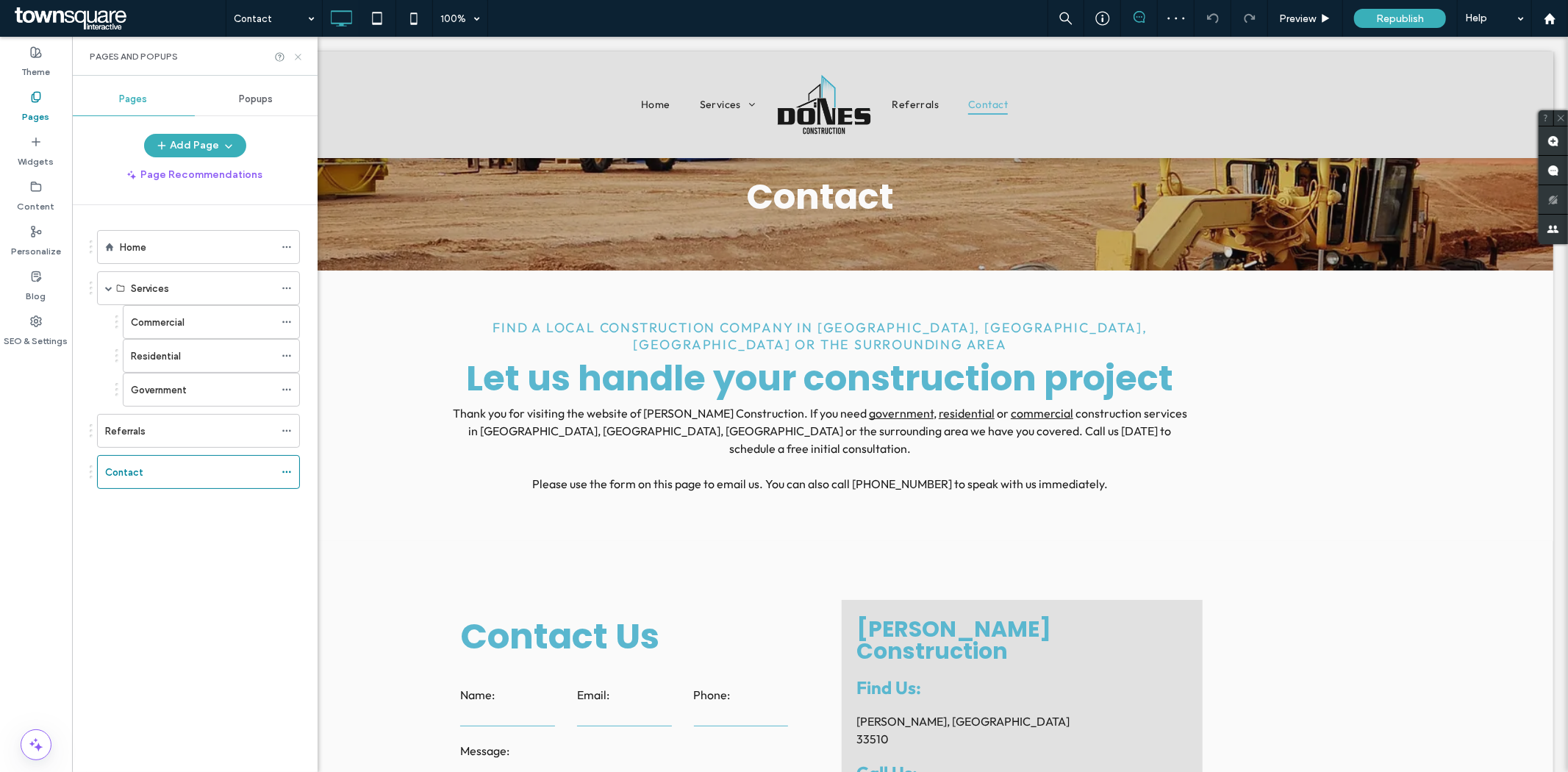
click at [298, 57] on use at bounding box center [298, 56] width 6 height 6
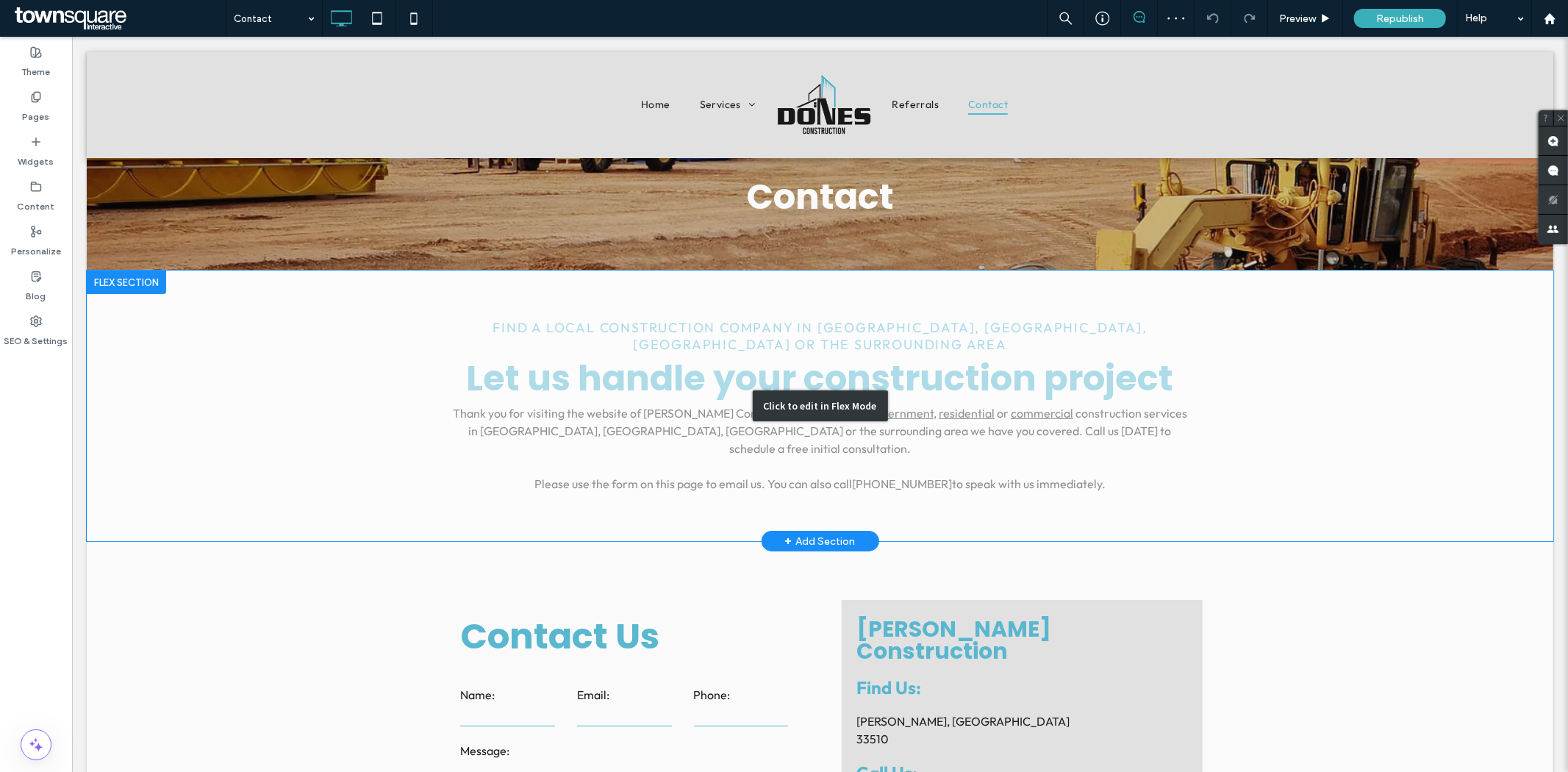
click at [983, 436] on div "Click to edit in Flex Mode" at bounding box center [819, 405] width 1467 height 271
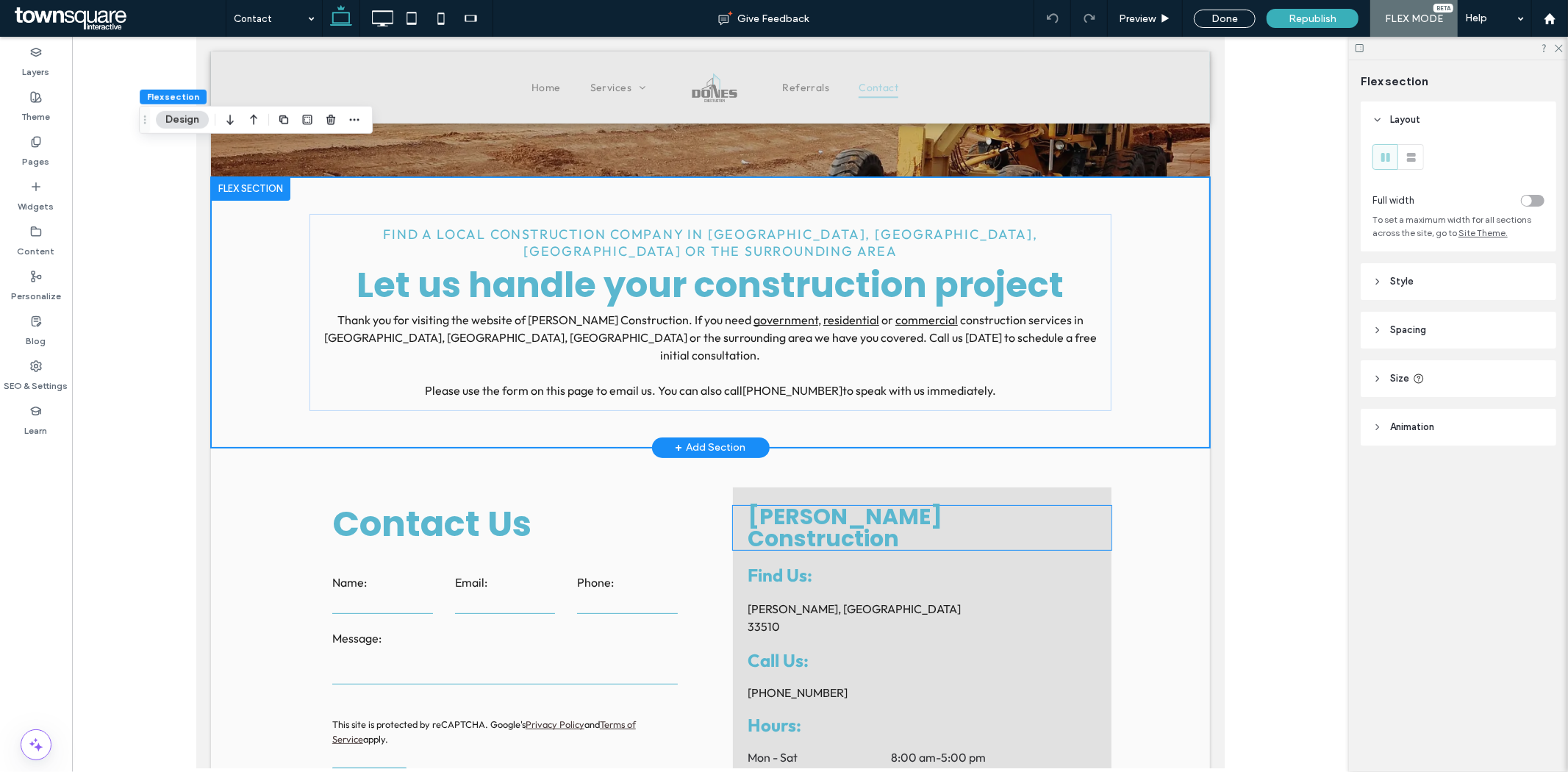
scroll to position [162, 0]
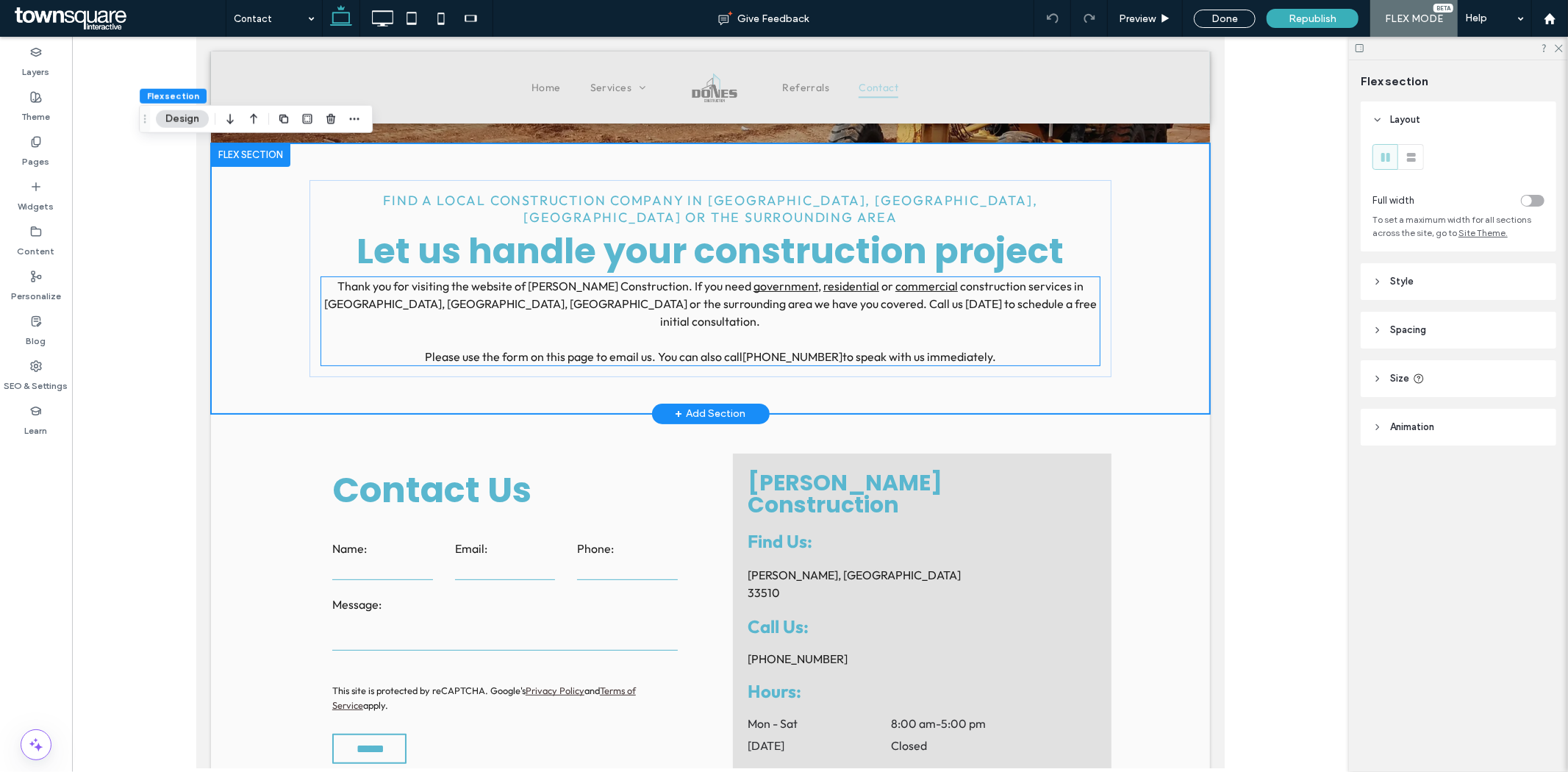
click at [859, 348] on span "Please use the form on this page to email us. You can also call [PHONE_NUMBER] …" at bounding box center [710, 355] width 571 height 15
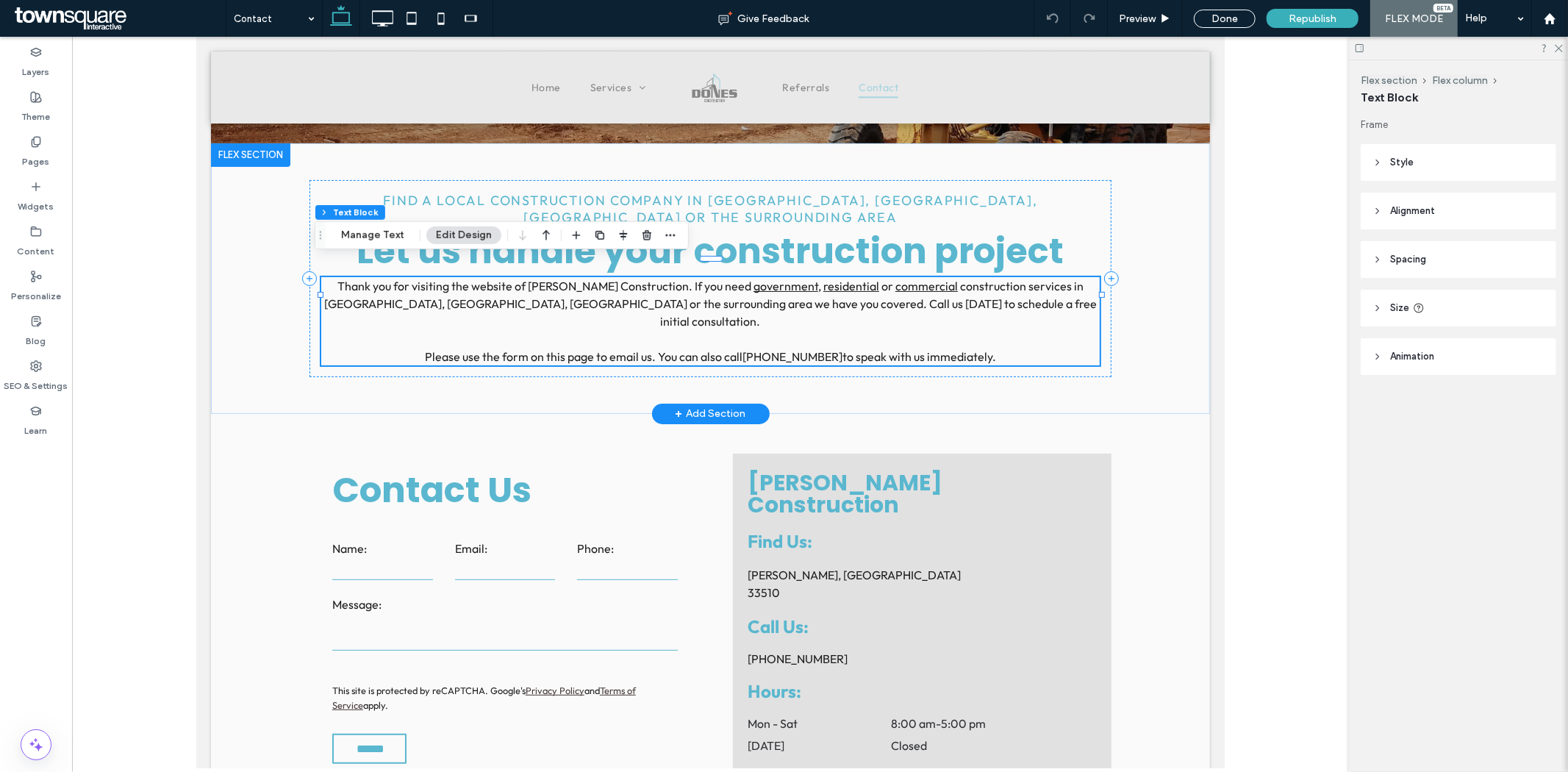
click at [859, 348] on span "Please use the form on this page to email us. You can also call [PHONE_NUMBER] …" at bounding box center [710, 355] width 571 height 15
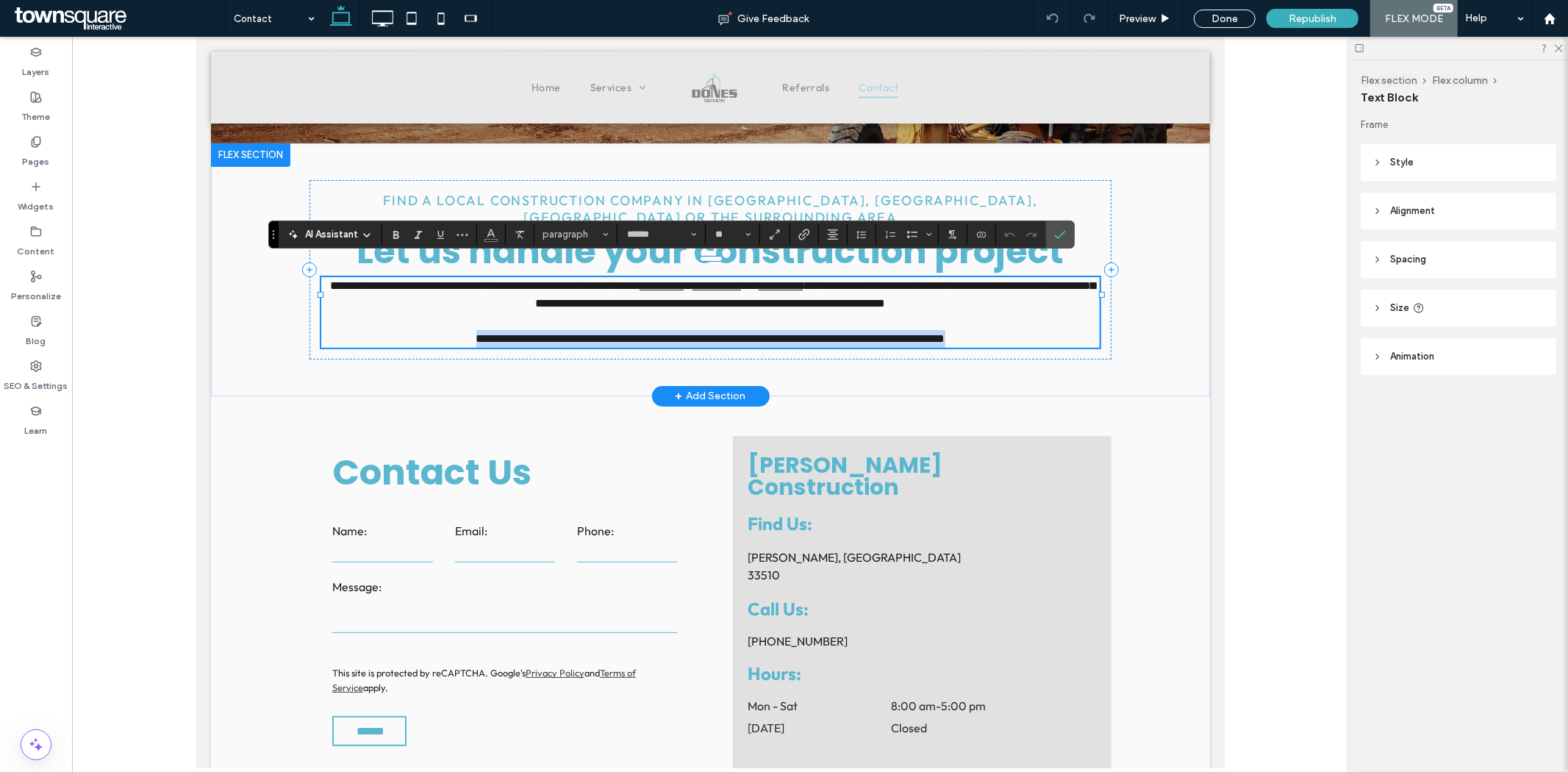
click at [859, 332] on span "**********" at bounding box center [710, 337] width 469 height 11
click at [848, 332] on span "**********" at bounding box center [710, 337] width 469 height 11
drag, startPoint x: 819, startPoint y: 318, endPoint x: 749, endPoint y: 318, distance: 70.0
click at [749, 332] on span "**********" at bounding box center [710, 337] width 469 height 11
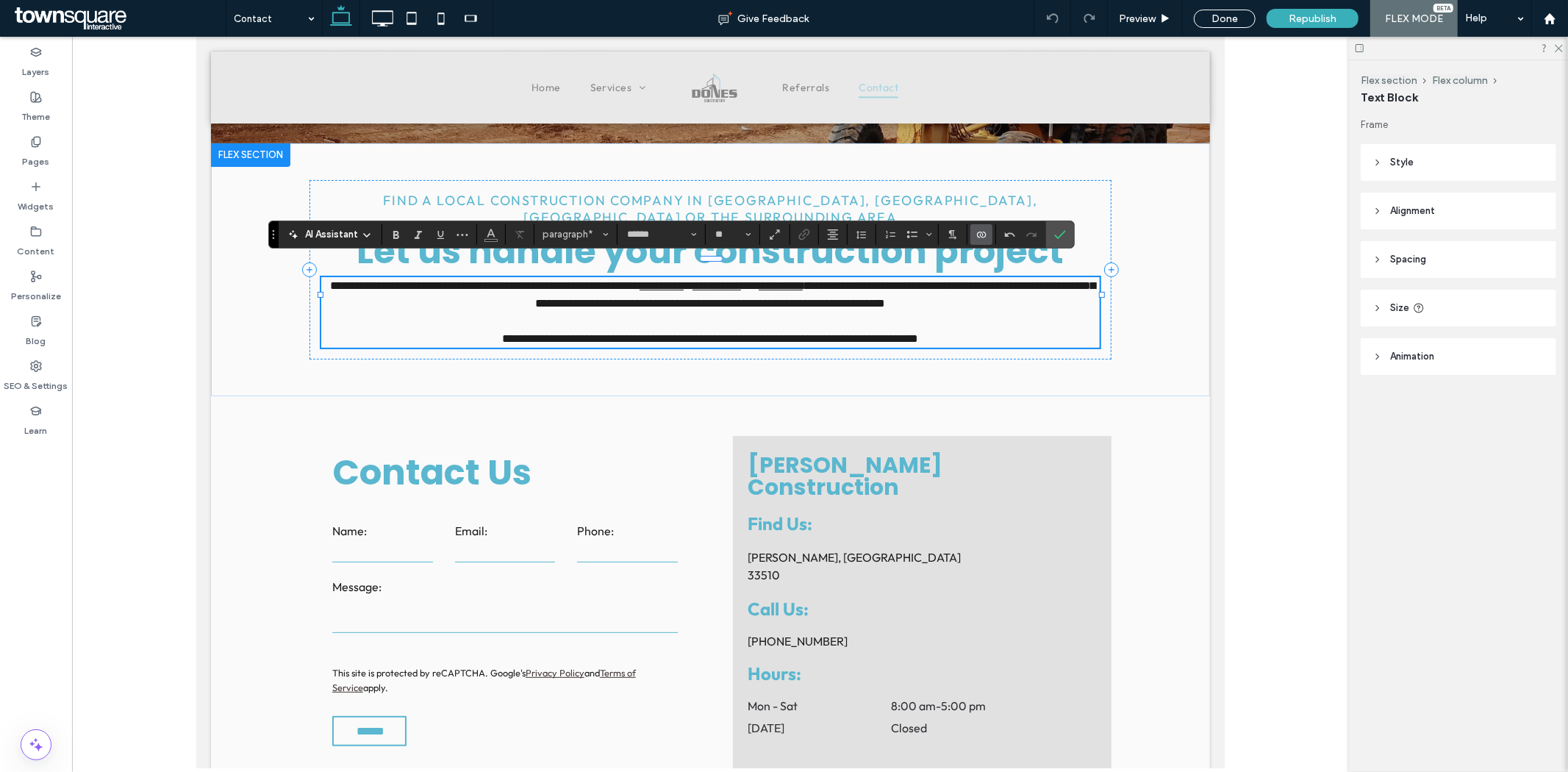
click at [983, 234] on use "Connect To Data" at bounding box center [982, 235] width 9 height 6
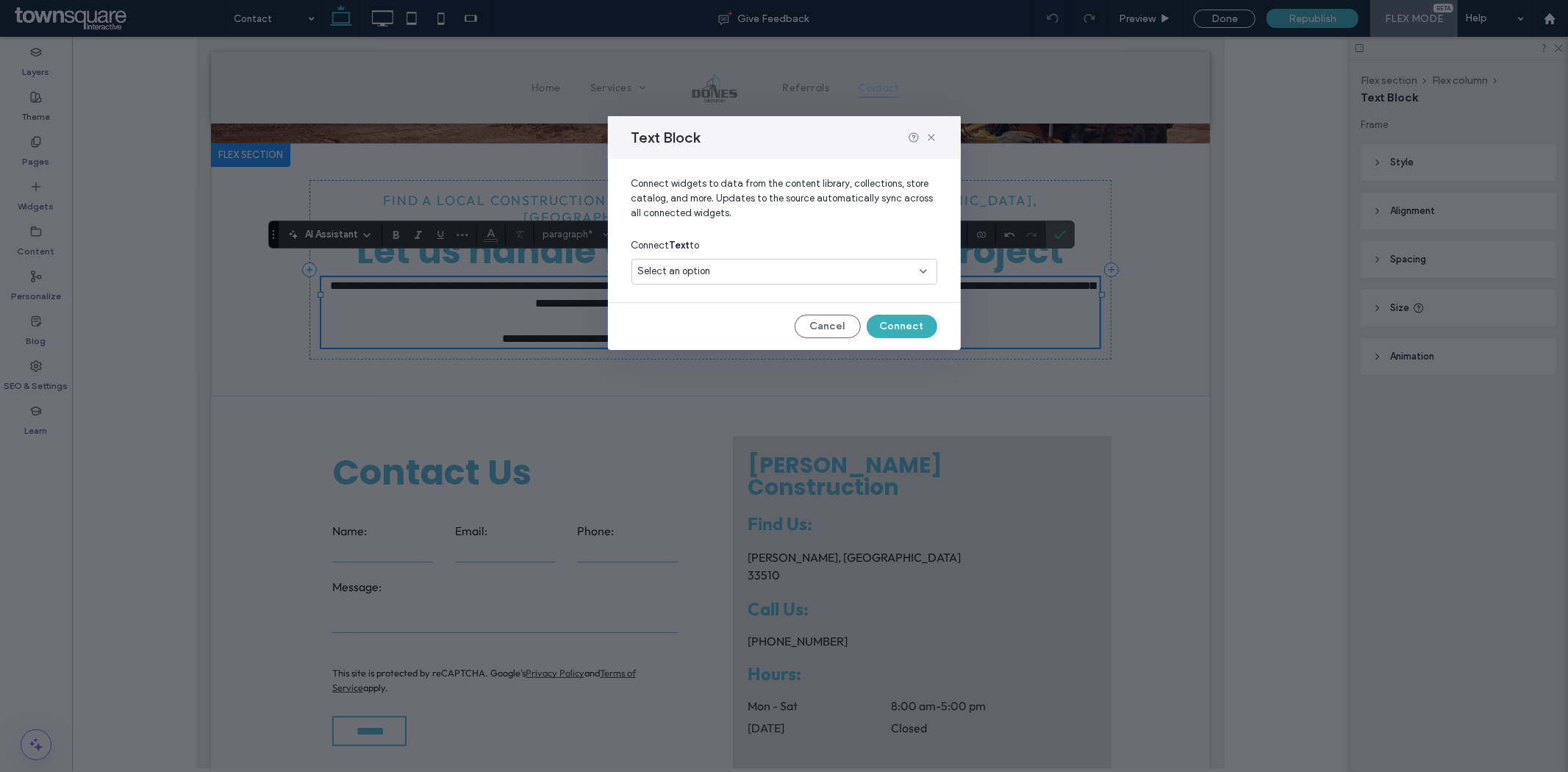
click at [864, 272] on div "Select an option" at bounding box center [775, 271] width 275 height 15
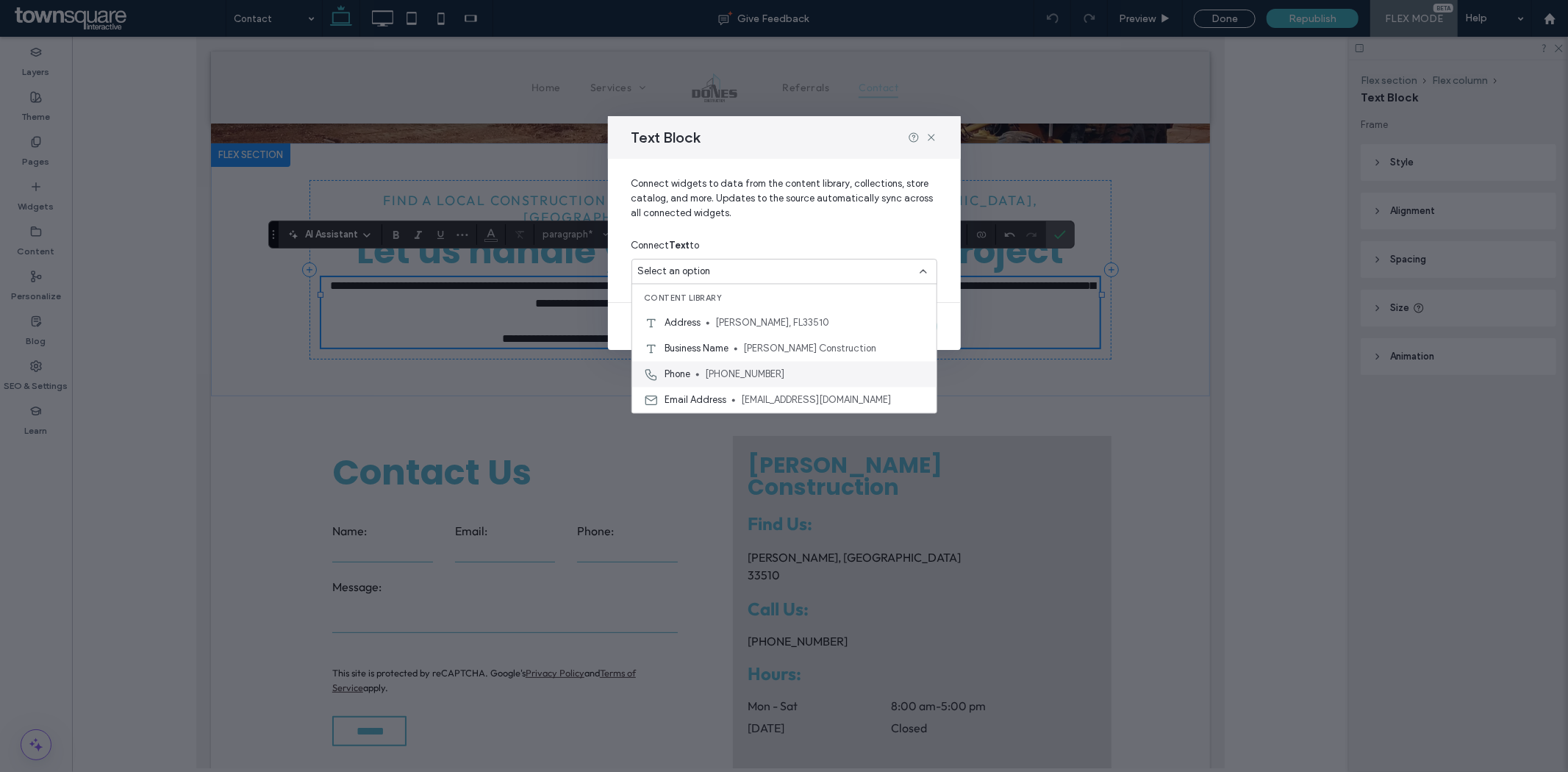
click at [869, 364] on div "Phone [PHONE_NUMBER]" at bounding box center [784, 374] width 304 height 26
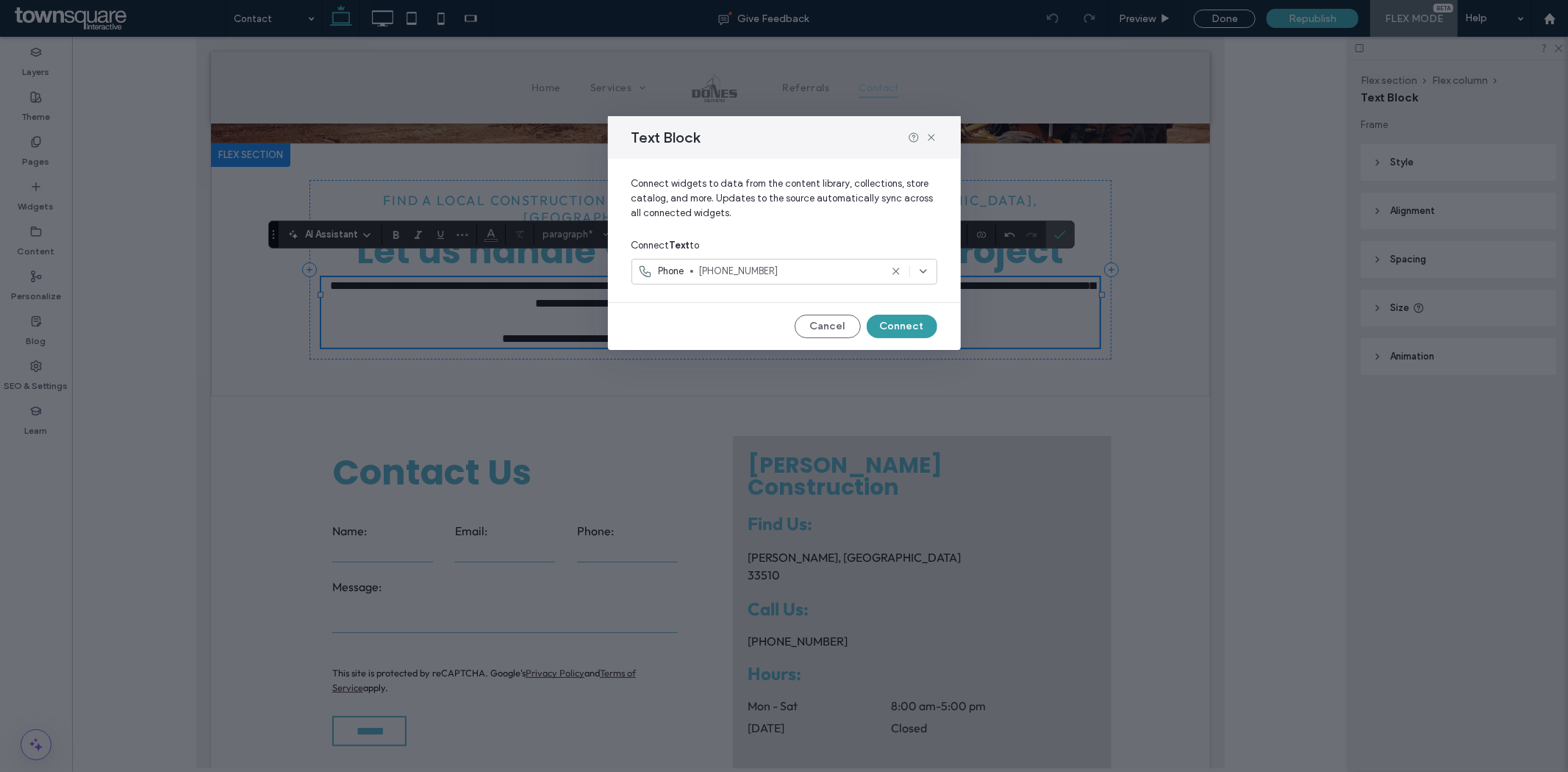
drag, startPoint x: 919, startPoint y: 326, endPoint x: 722, endPoint y: 289, distance: 200.4
click at [919, 326] on button "Connect" at bounding box center [902, 326] width 71 height 23
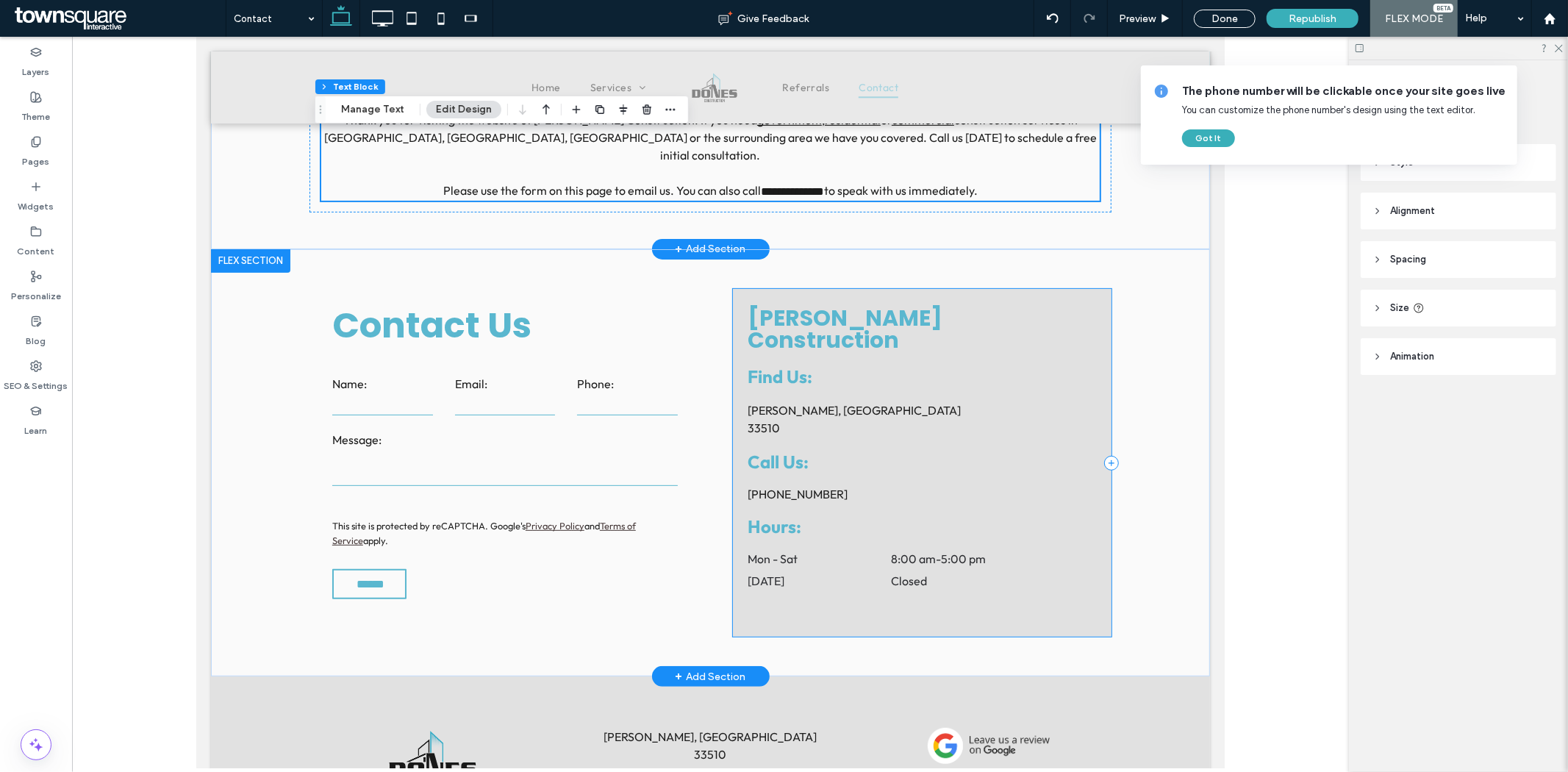
scroll to position [411, 0]
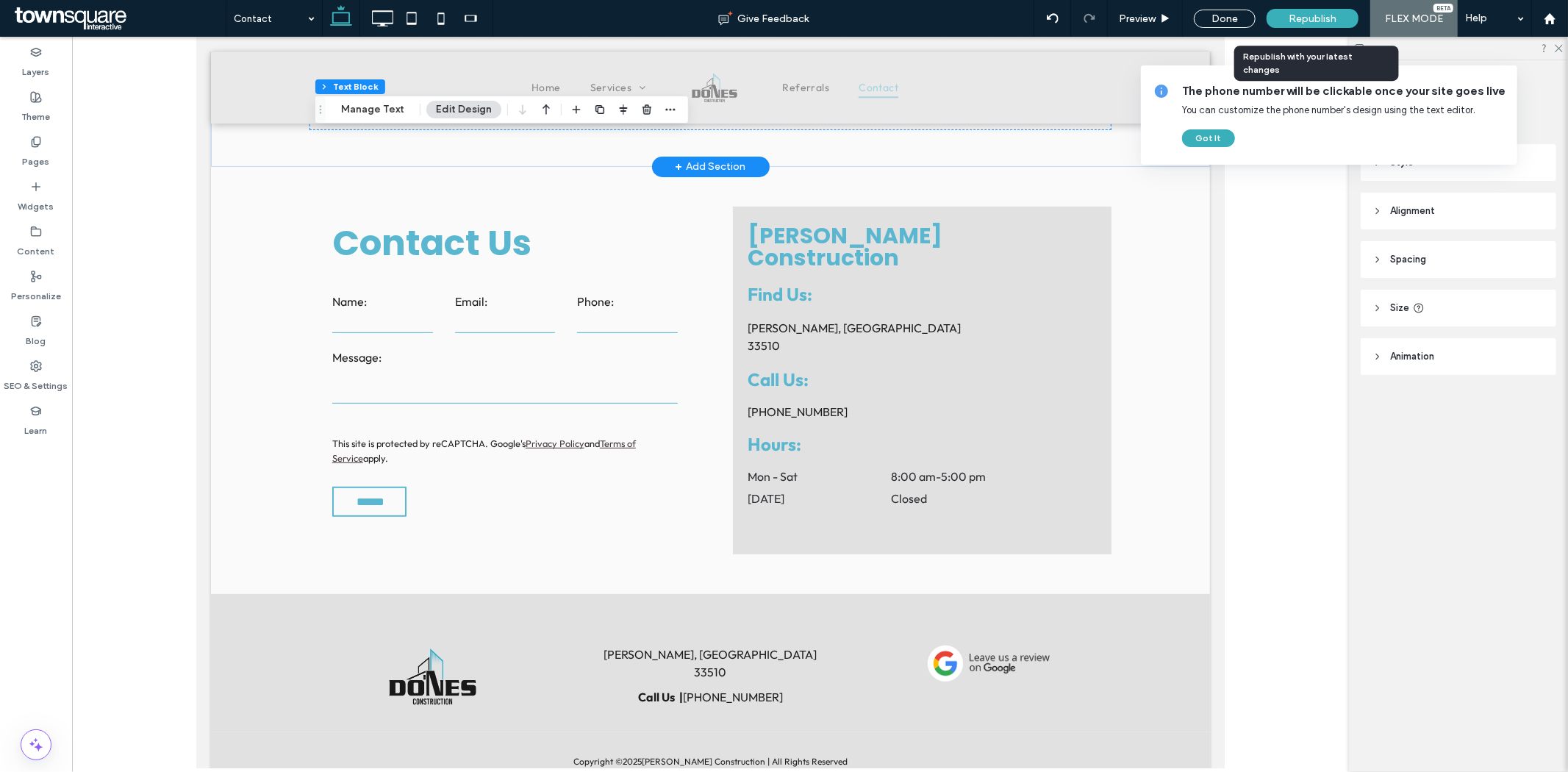
click at [1324, 17] on span "Republish" at bounding box center [1312, 18] width 47 height 12
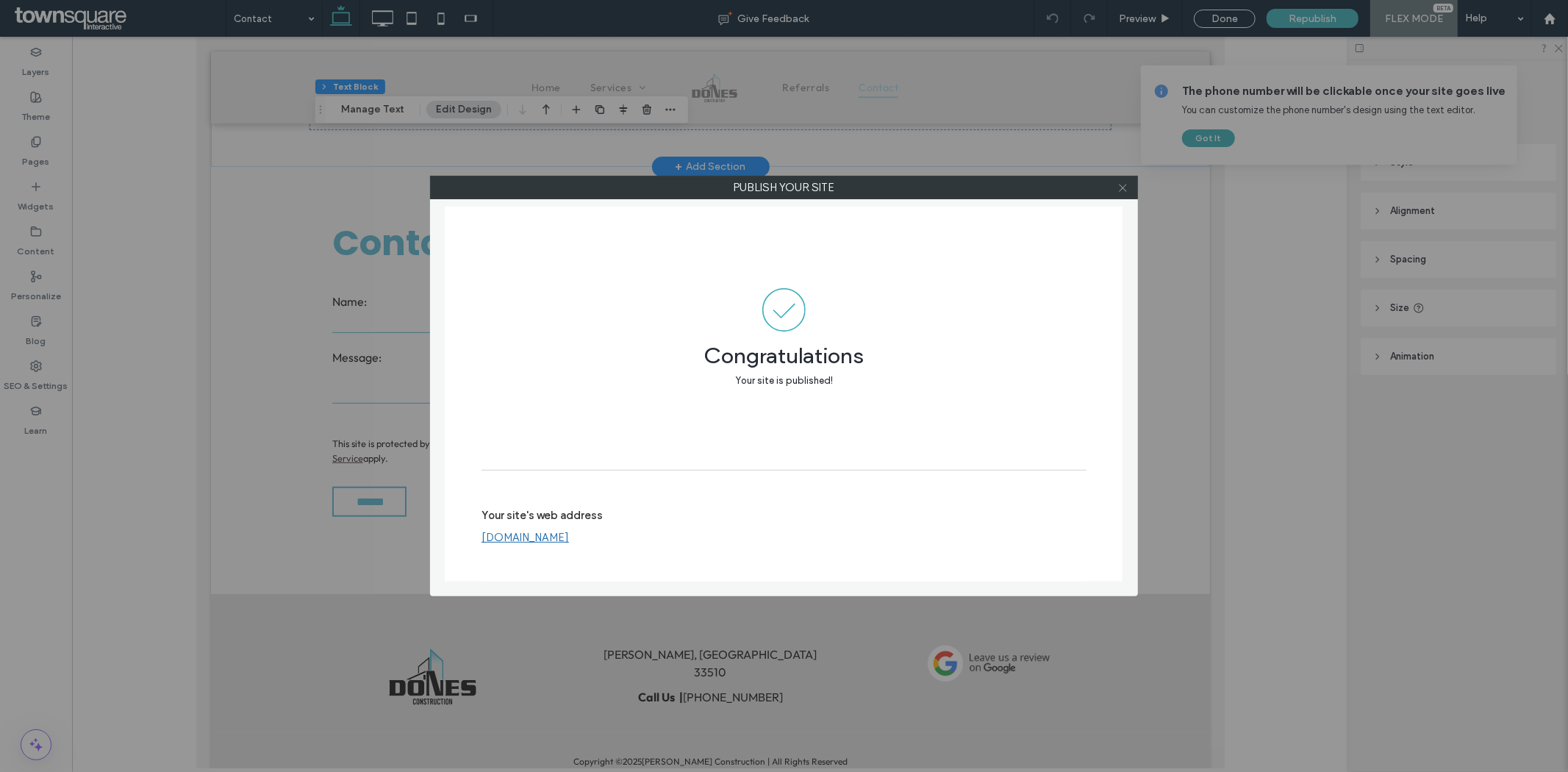
click at [1126, 188] on icon at bounding box center [1123, 187] width 11 height 11
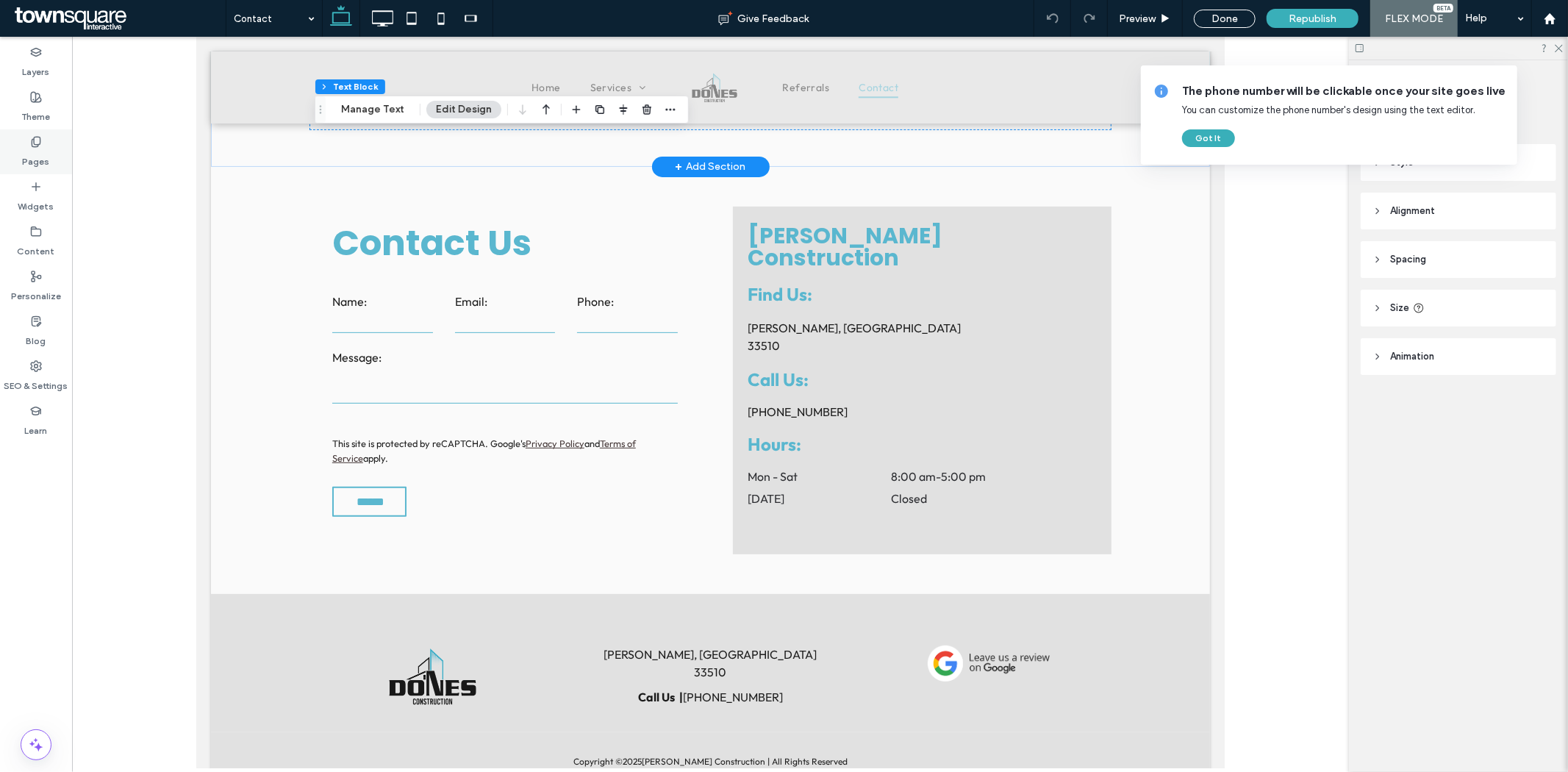
click at [28, 153] on label "Pages" at bounding box center [36, 158] width 28 height 21
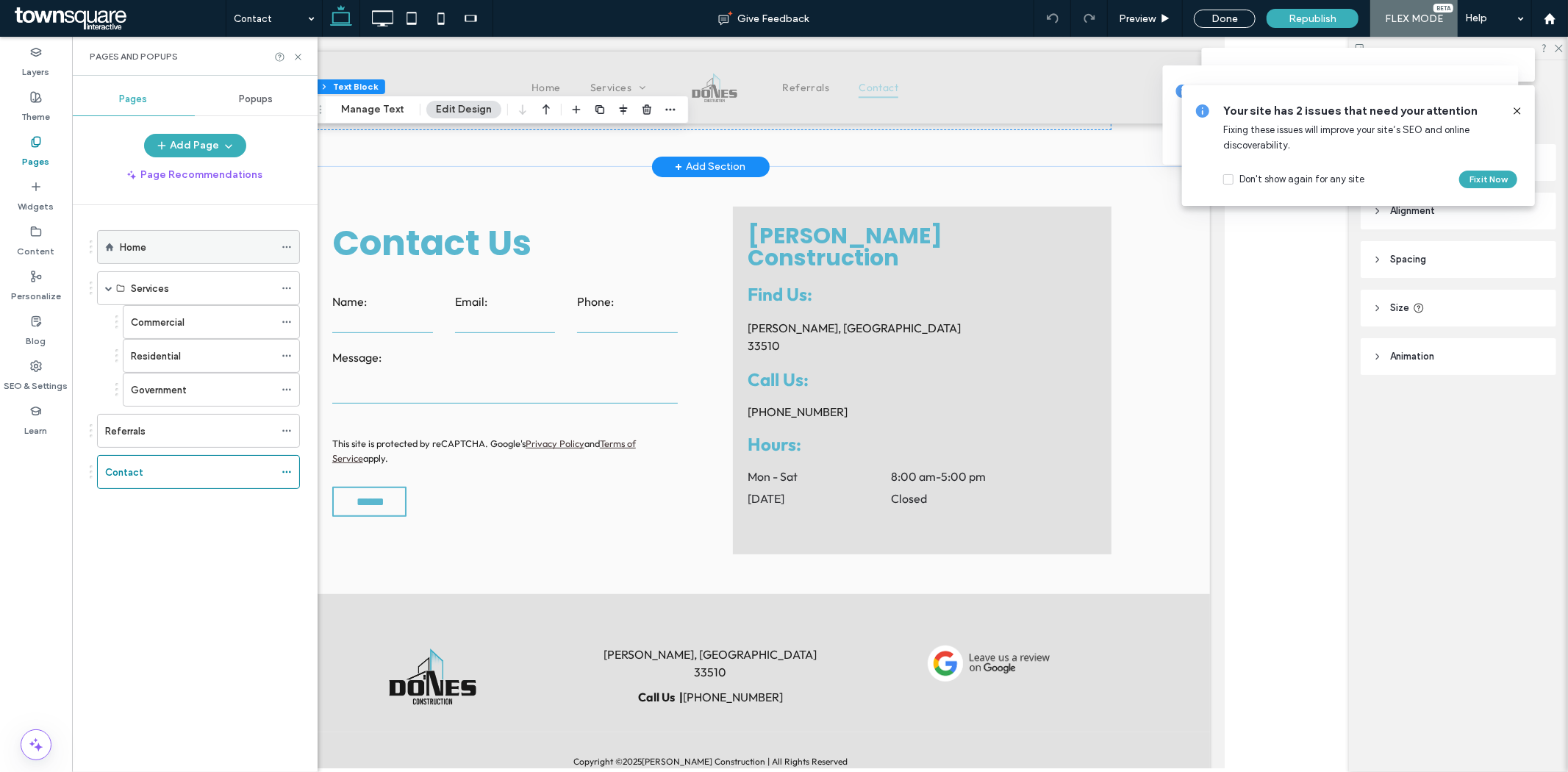
click at [120, 243] on div "Home" at bounding box center [197, 248] width 154 height 16
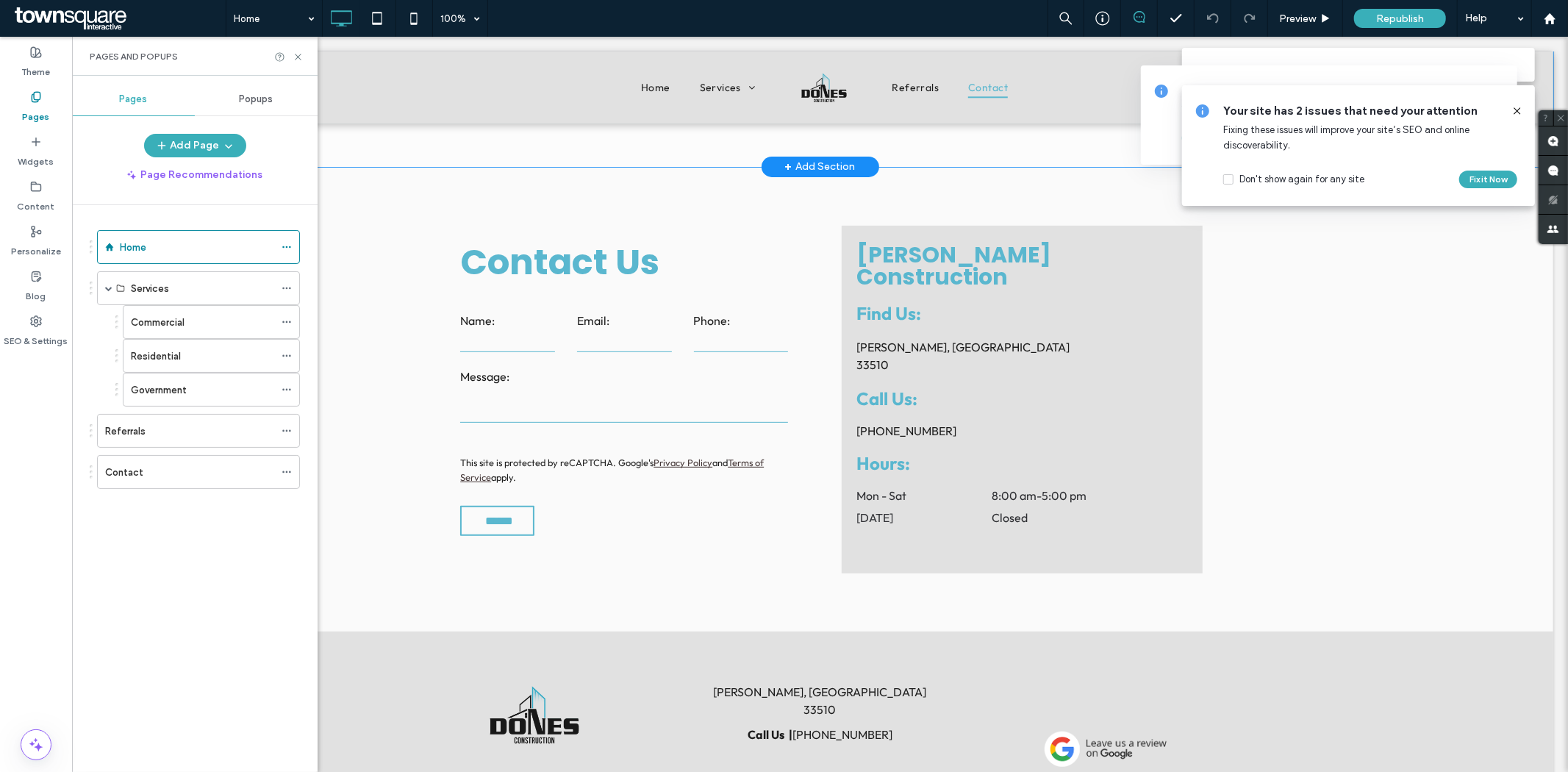
click at [295, 53] on div at bounding box center [784, 386] width 1568 height 772
click at [298, 53] on icon at bounding box center [298, 57] width 11 height 11
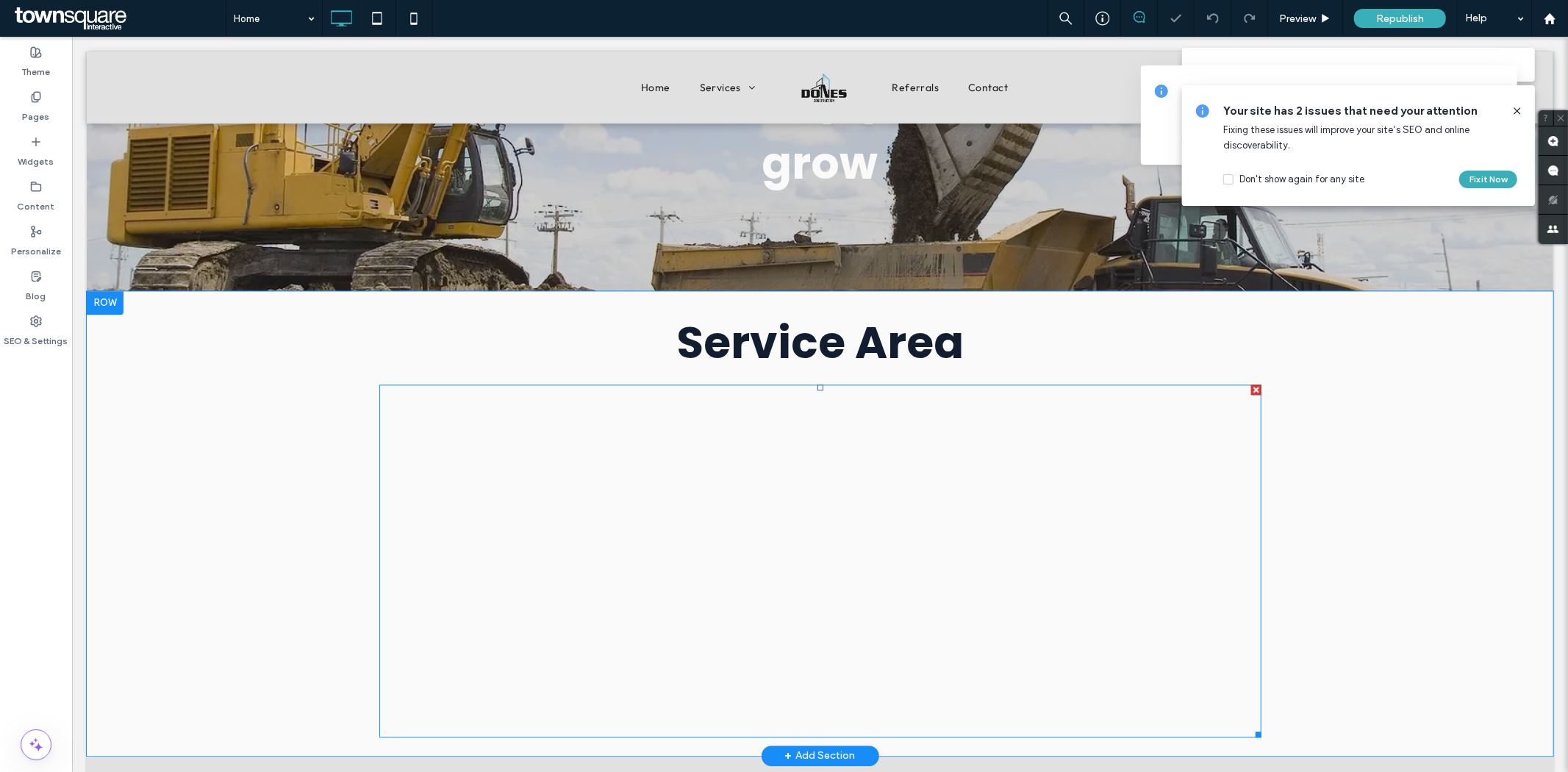
scroll to position [2872, 0]
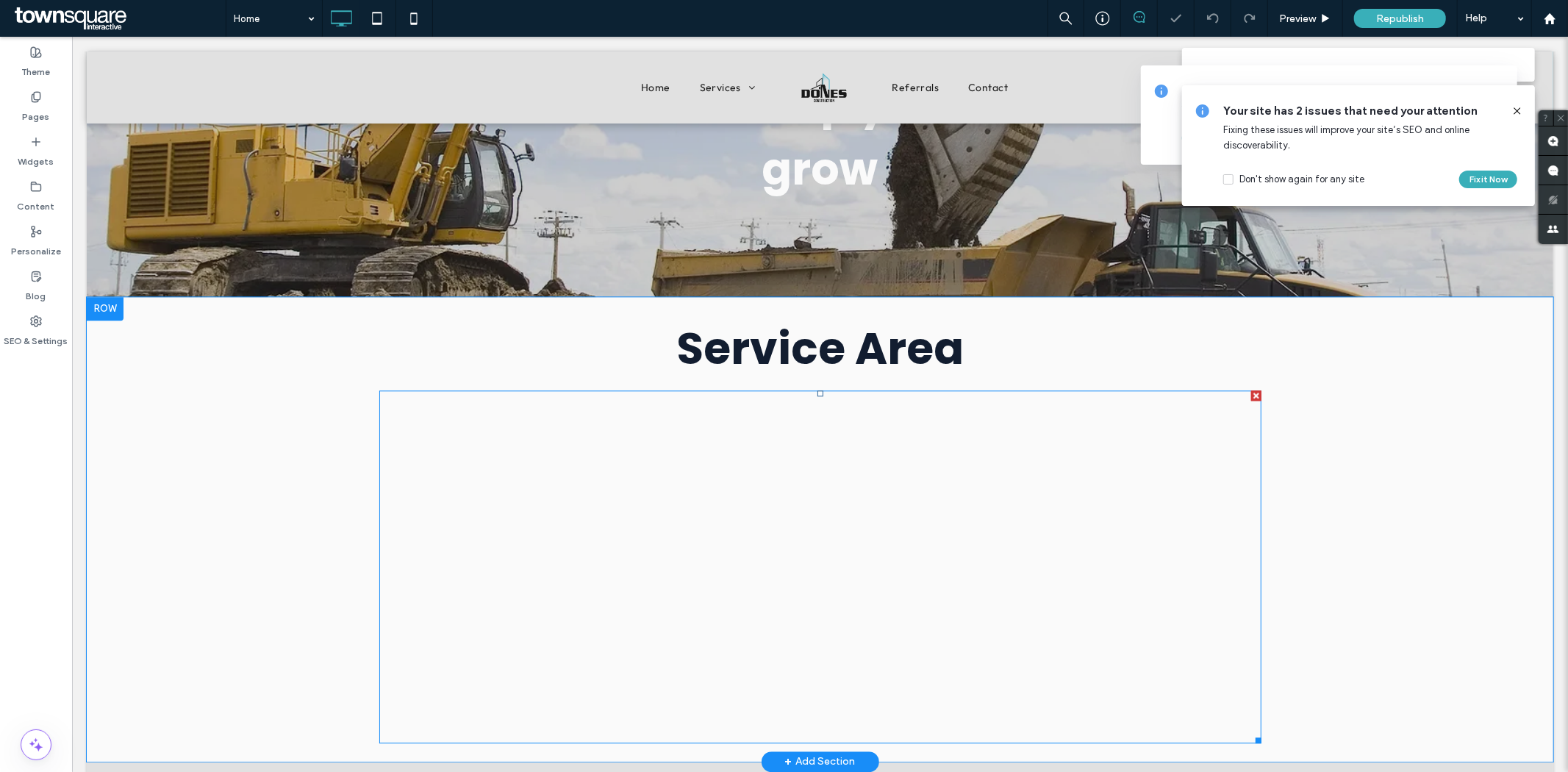
click at [542, 390] on span at bounding box center [819, 566] width 882 height 353
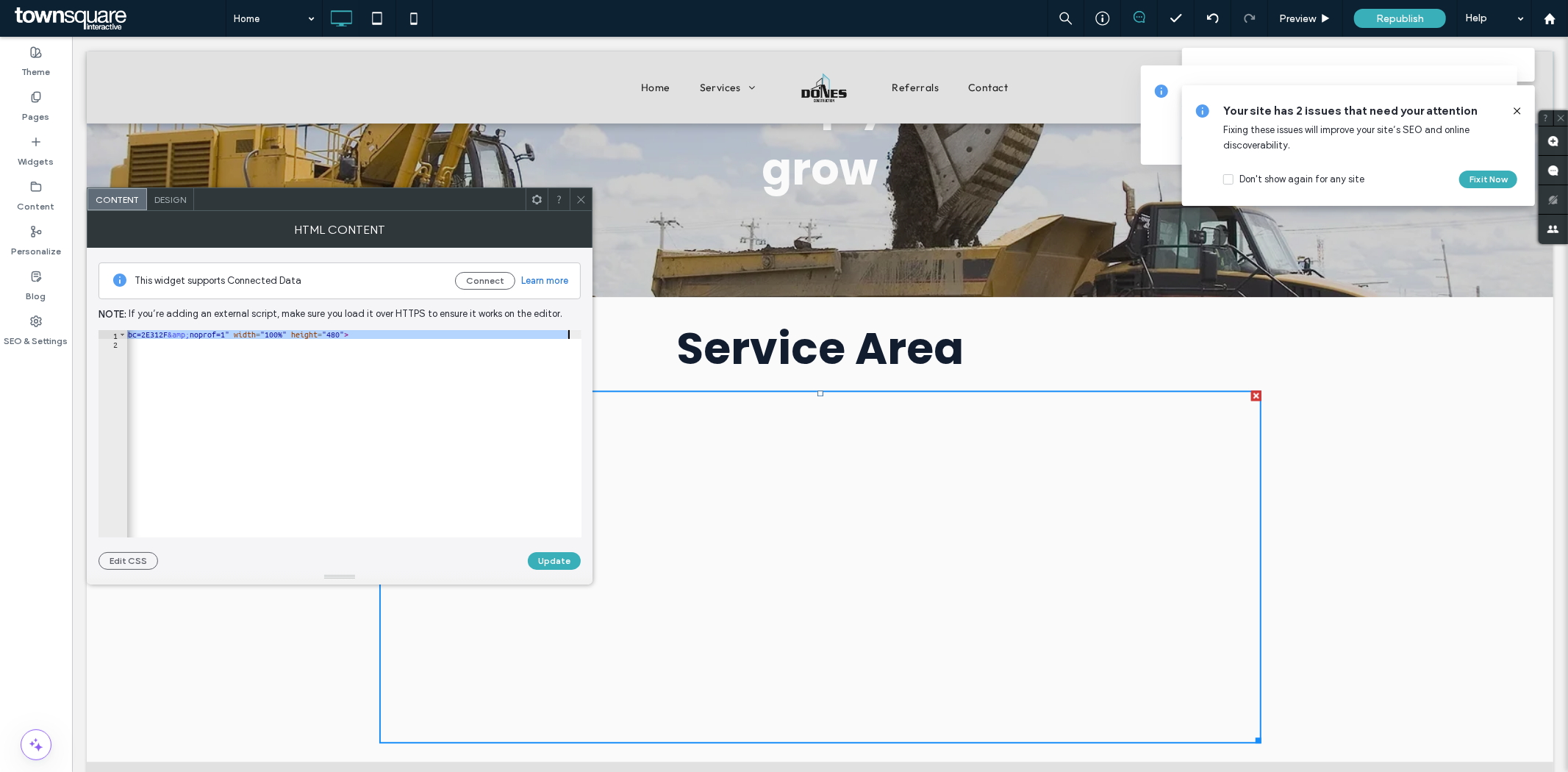
scroll to position [0, 177]
drag, startPoint x: 188, startPoint y: 335, endPoint x: 455, endPoint y: 333, distance: 267.0
click at [455, 333] on div "< iframe src = "[URL][DOMAIN_NAME] &amp; ehbc=2E312F &amp; noprof=1" width = "1…" at bounding box center [266, 436] width 631 height 212
paste textarea "Cursor at row 1"
type textarea "**********"
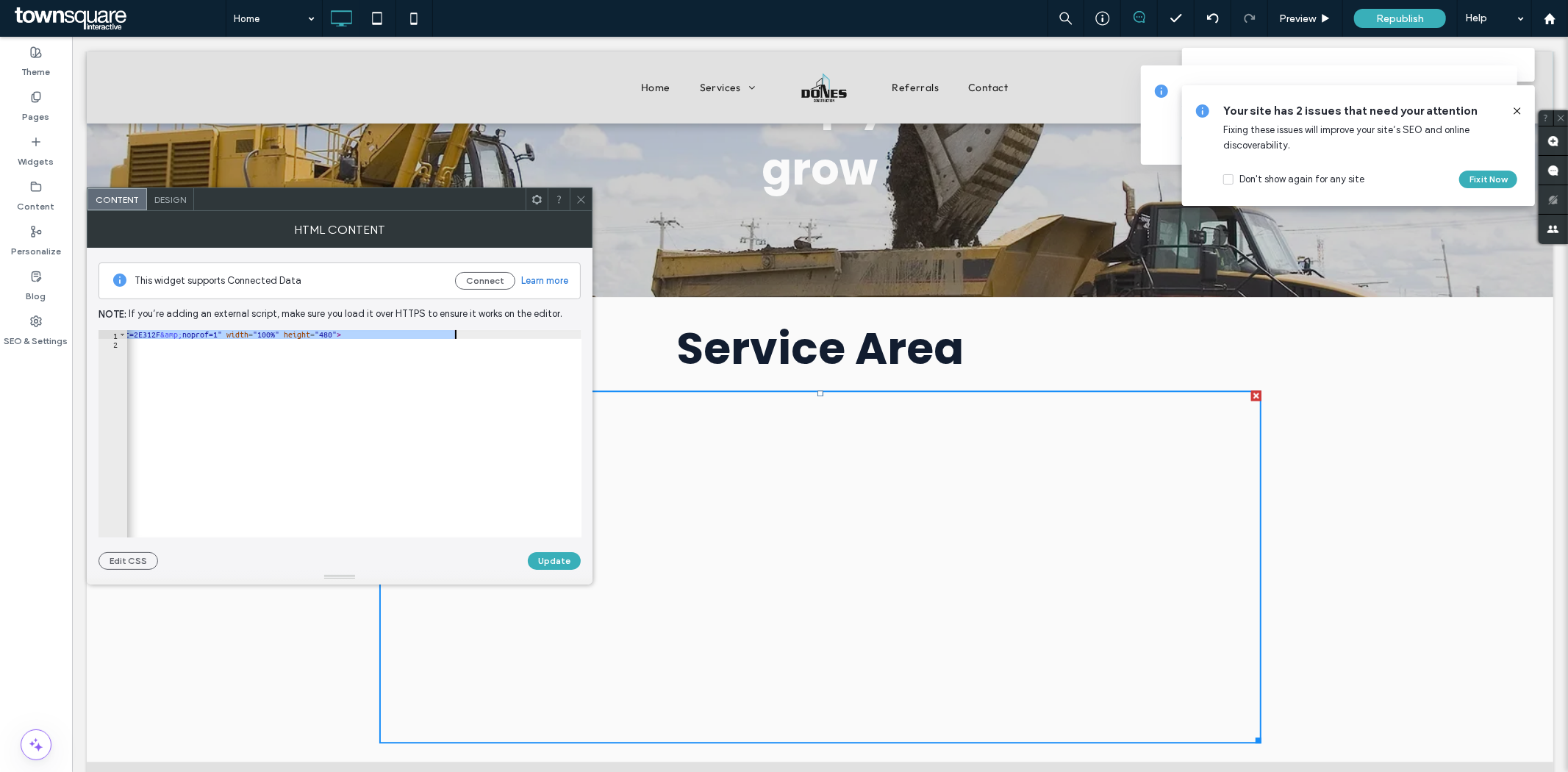
scroll to position [0, 159]
click at [554, 560] on button "Update" at bounding box center [554, 561] width 53 height 17
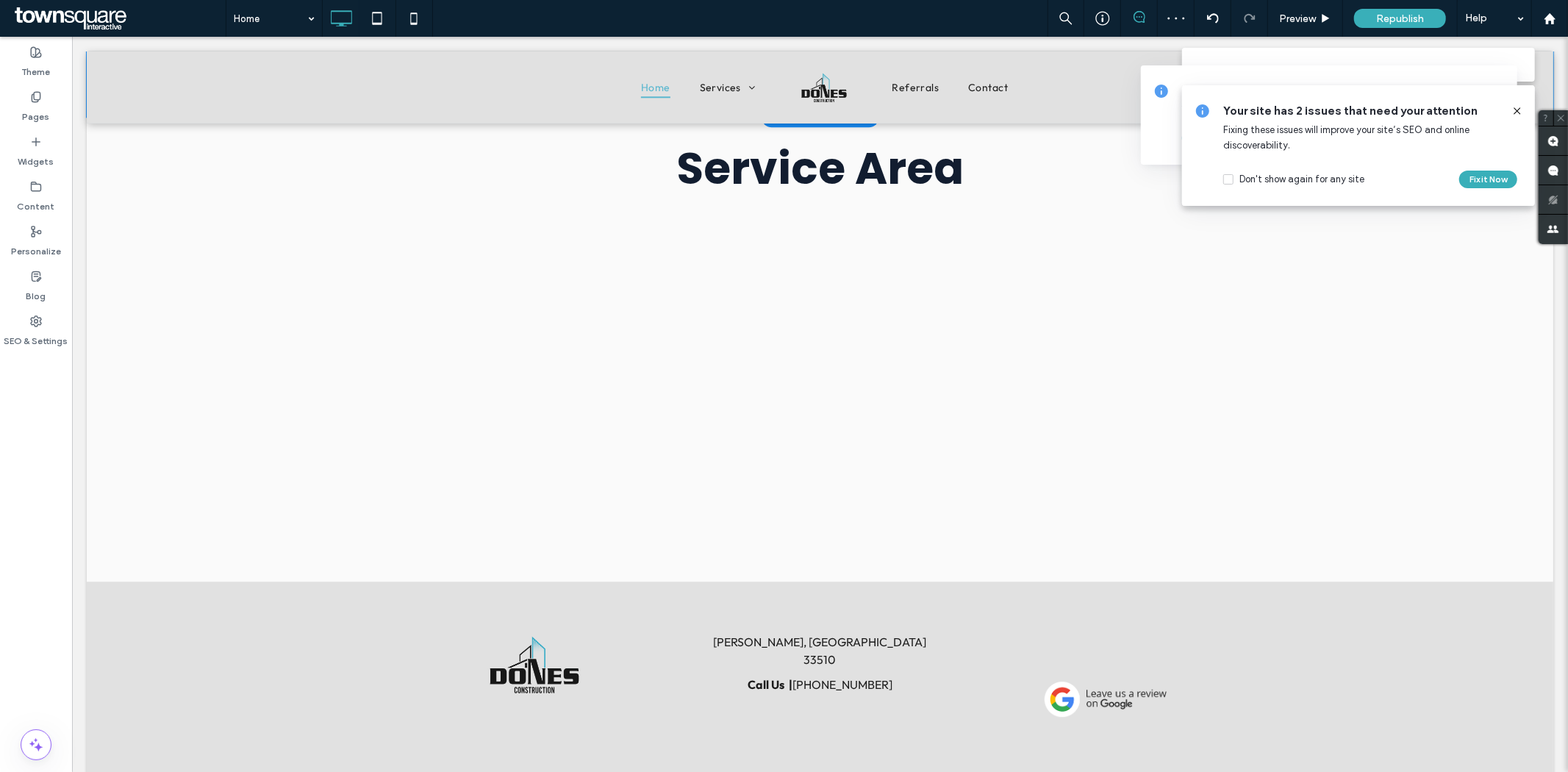
scroll to position [2833, 0]
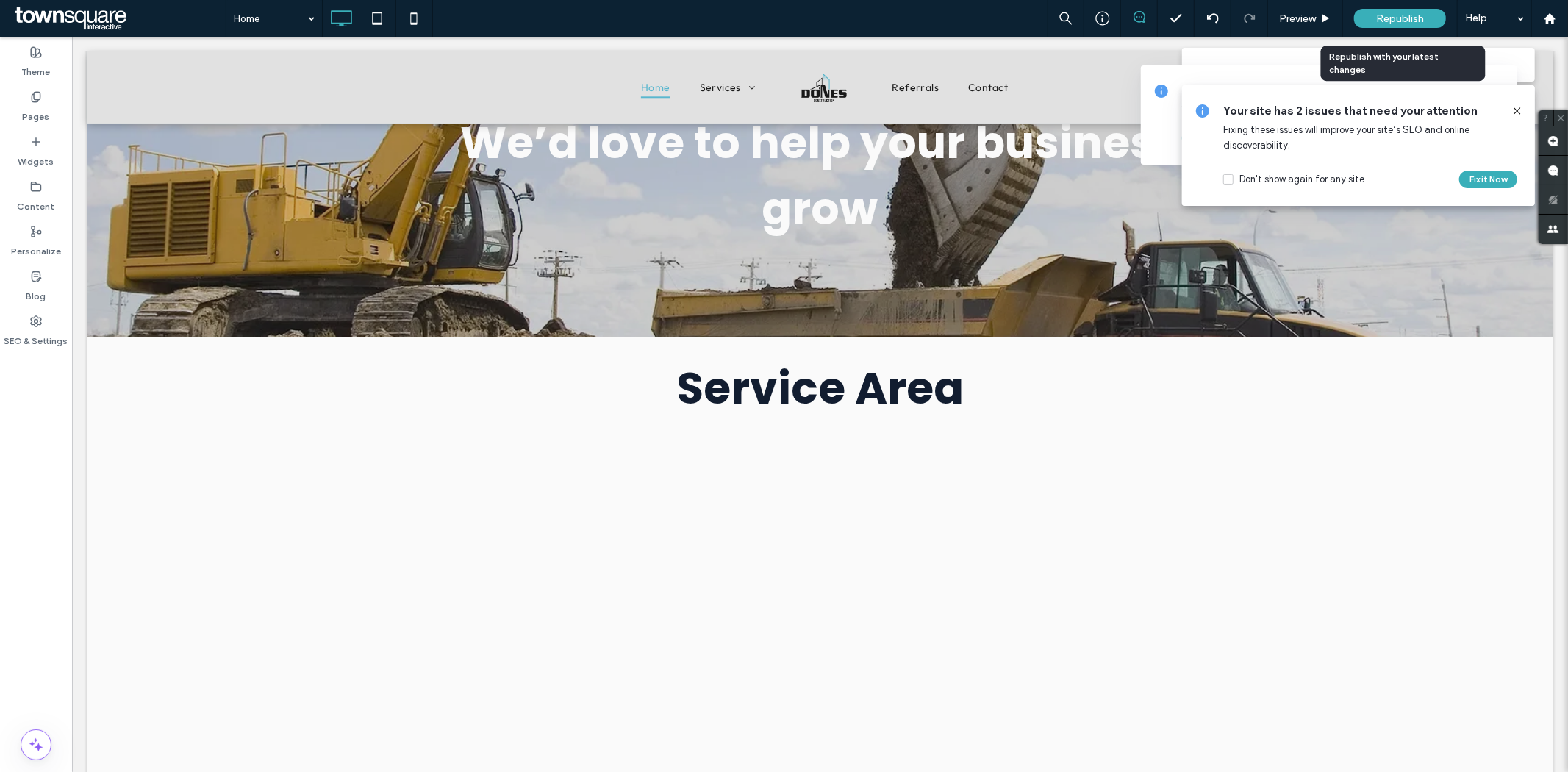
click at [1407, 21] on span "Republish" at bounding box center [1400, 18] width 47 height 12
